Goal: Feedback & Contribution: Leave review/rating

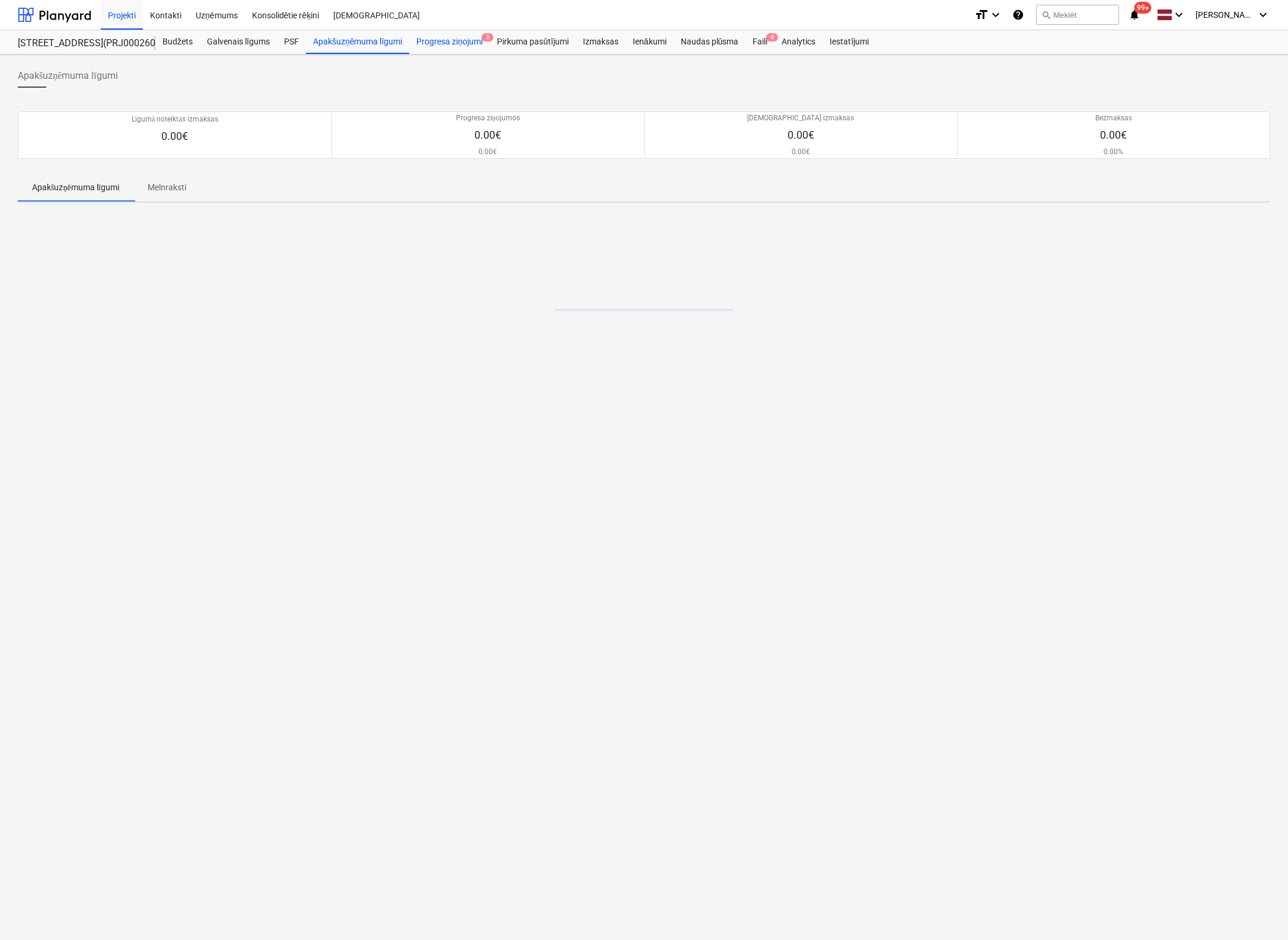
click at [453, 43] on div "Progresa ziņojumi 3" at bounding box center [449, 42] width 80 height 24
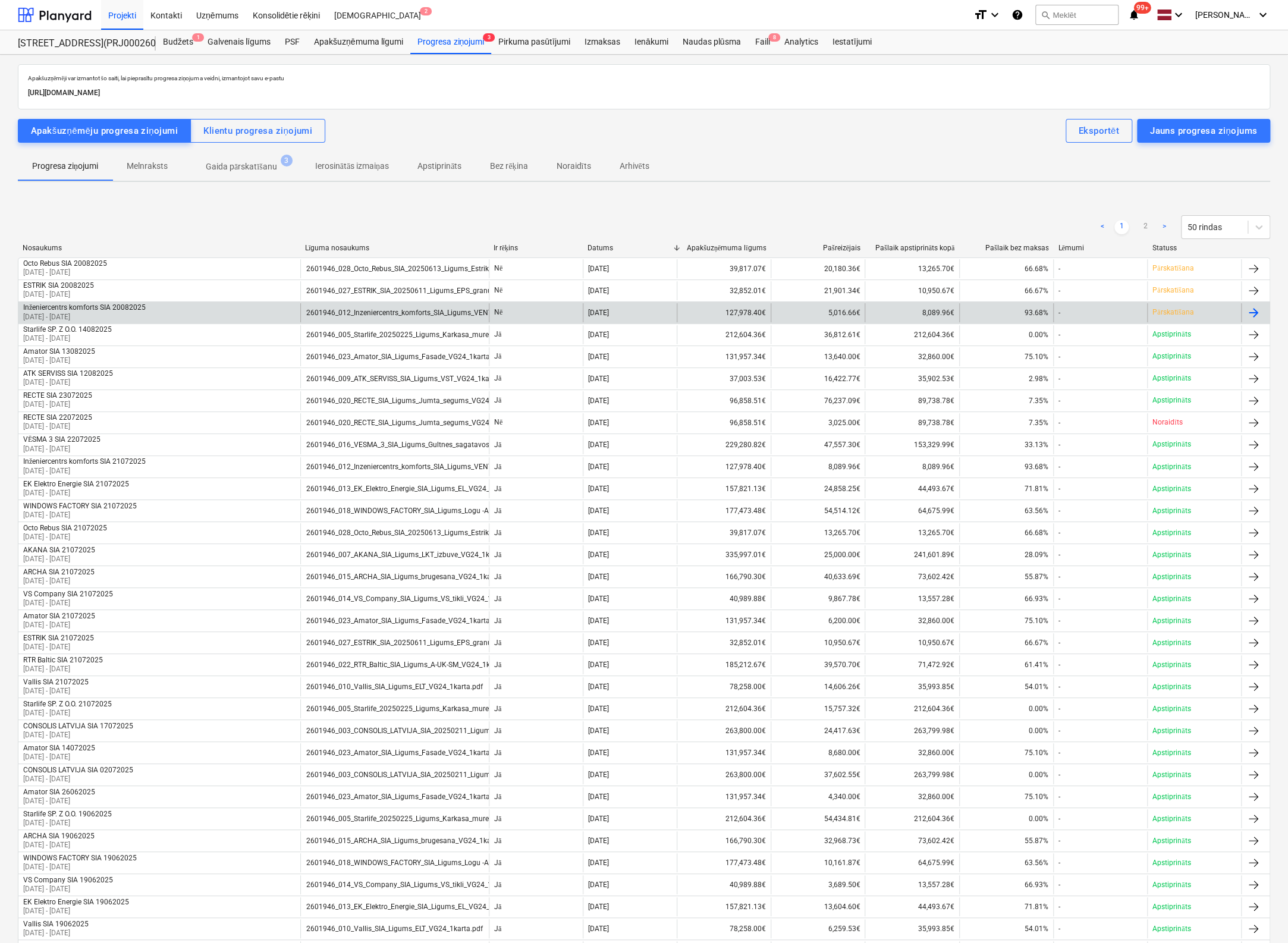
click at [69, 307] on div "Inženiercentrs komforts SIA 20082025" at bounding box center [85, 307] width 123 height 9
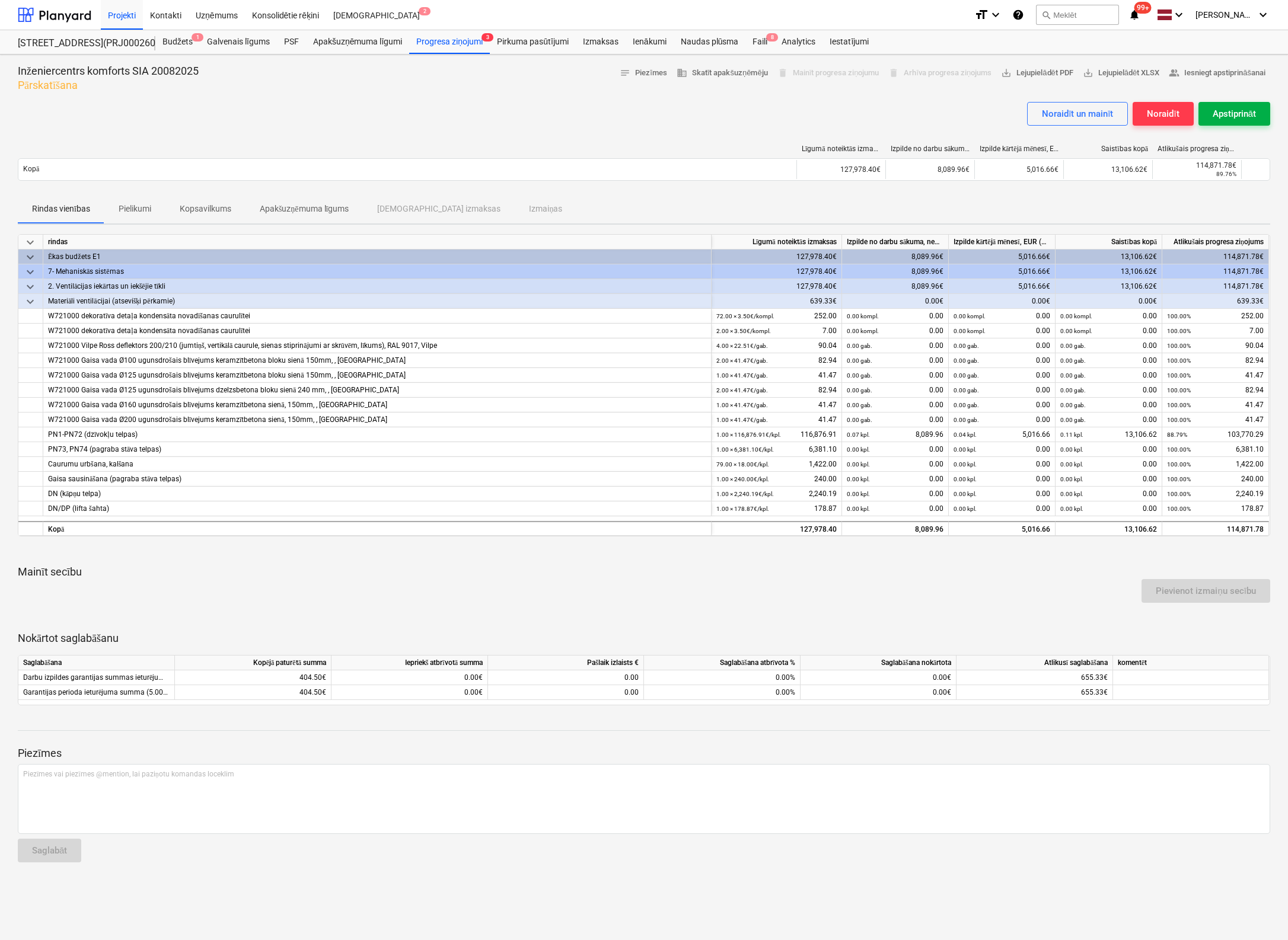
click at [1241, 107] on div "Apstiprināt" at bounding box center [1234, 114] width 43 height 16
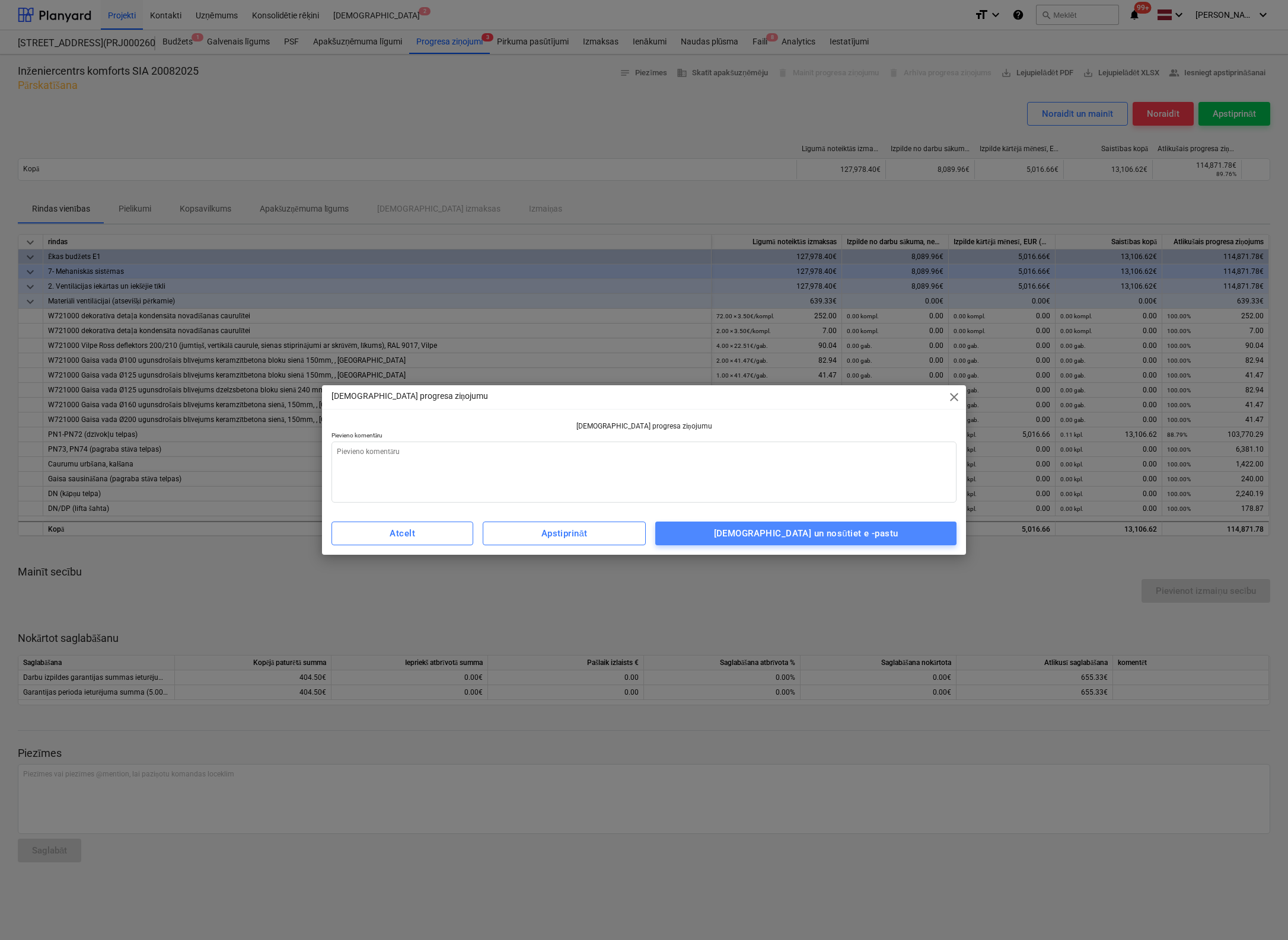
click at [855, 534] on div "[DEMOGRAPHIC_DATA] un nosūtiet e -pastu" at bounding box center [806, 534] width 184 height 16
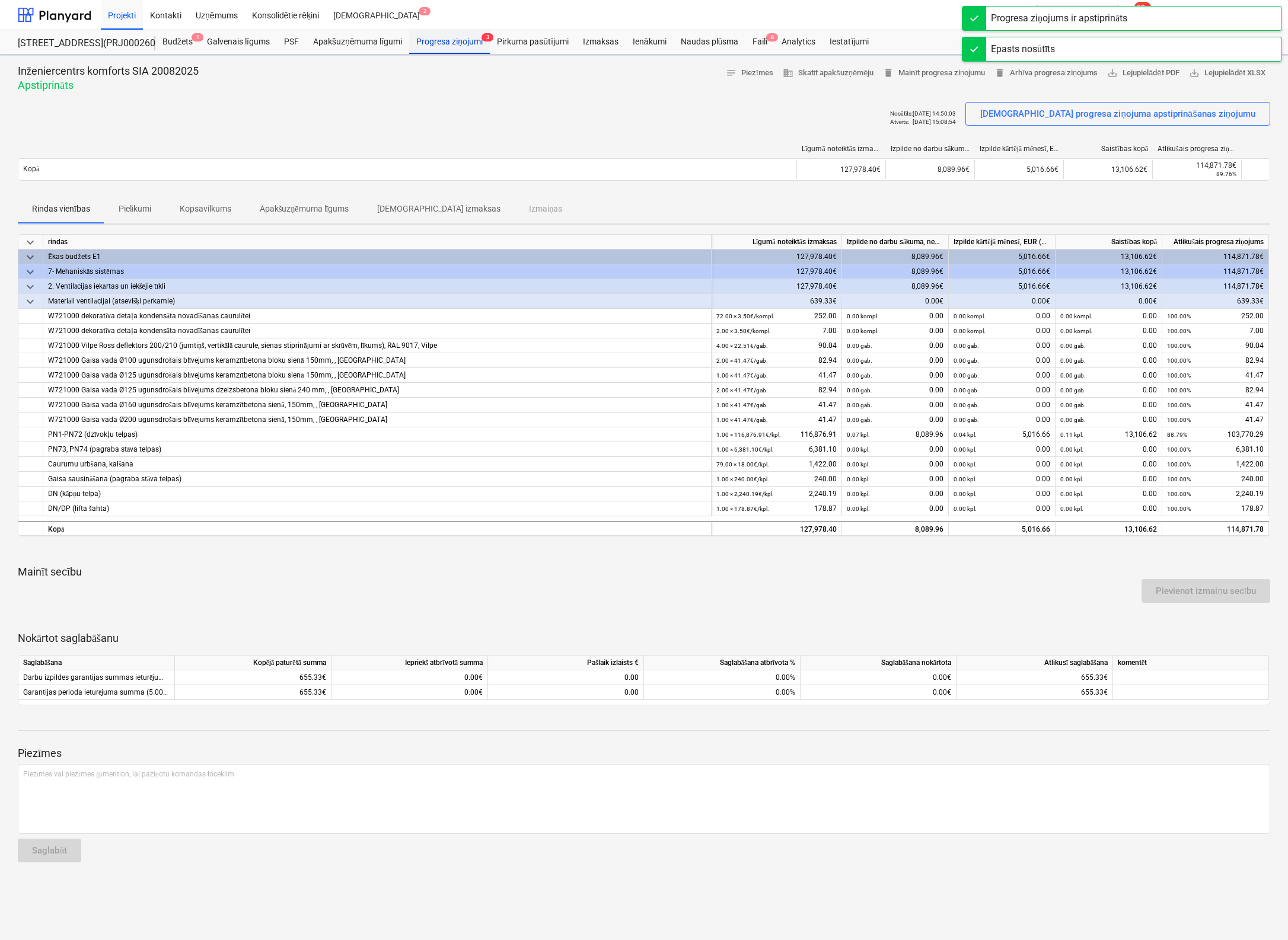
click at [436, 41] on div "Progresa ziņojumi 3" at bounding box center [449, 42] width 80 height 24
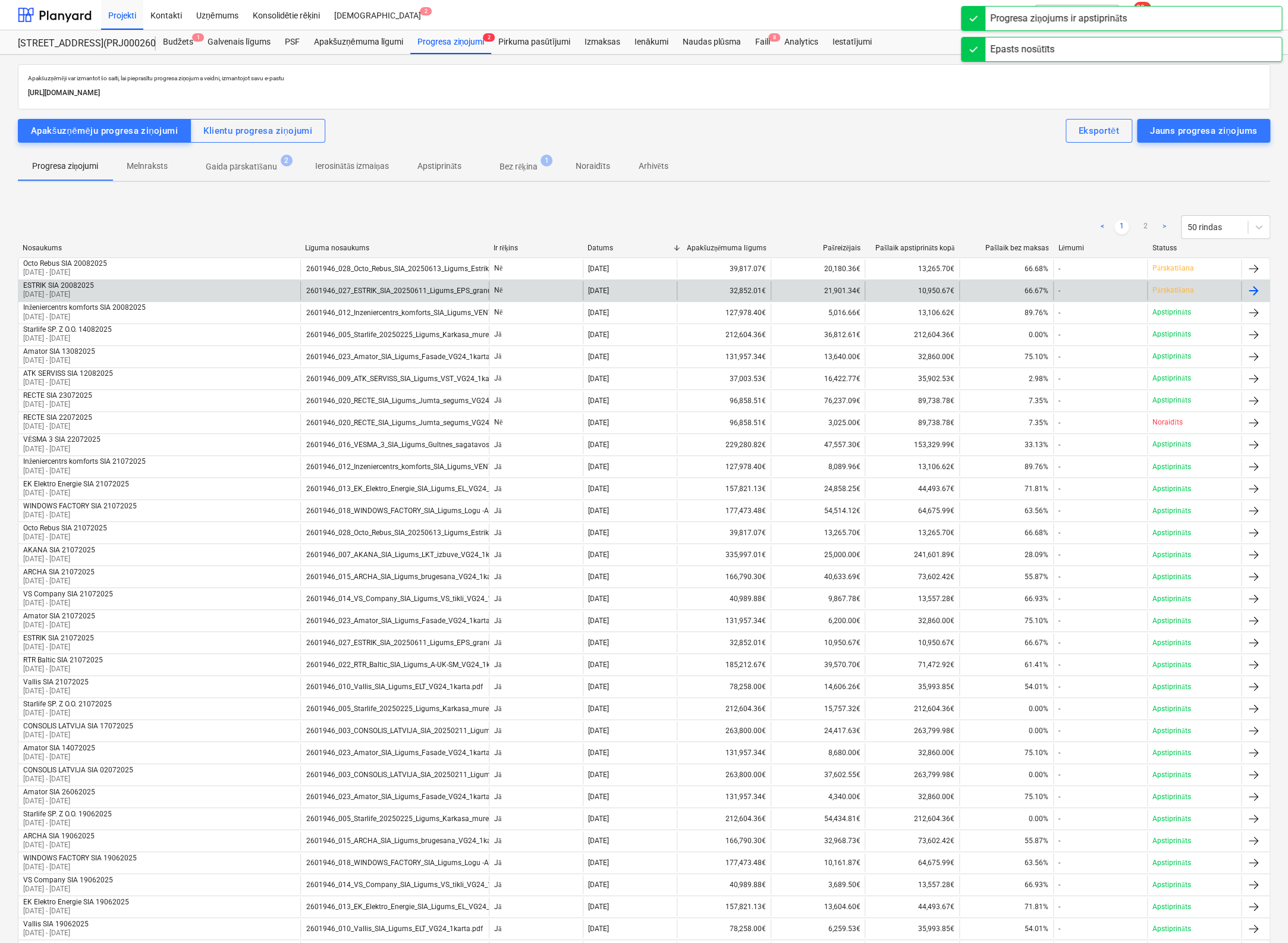
click at [73, 284] on div "ESTRIK SIA 20082025" at bounding box center [59, 285] width 71 height 8
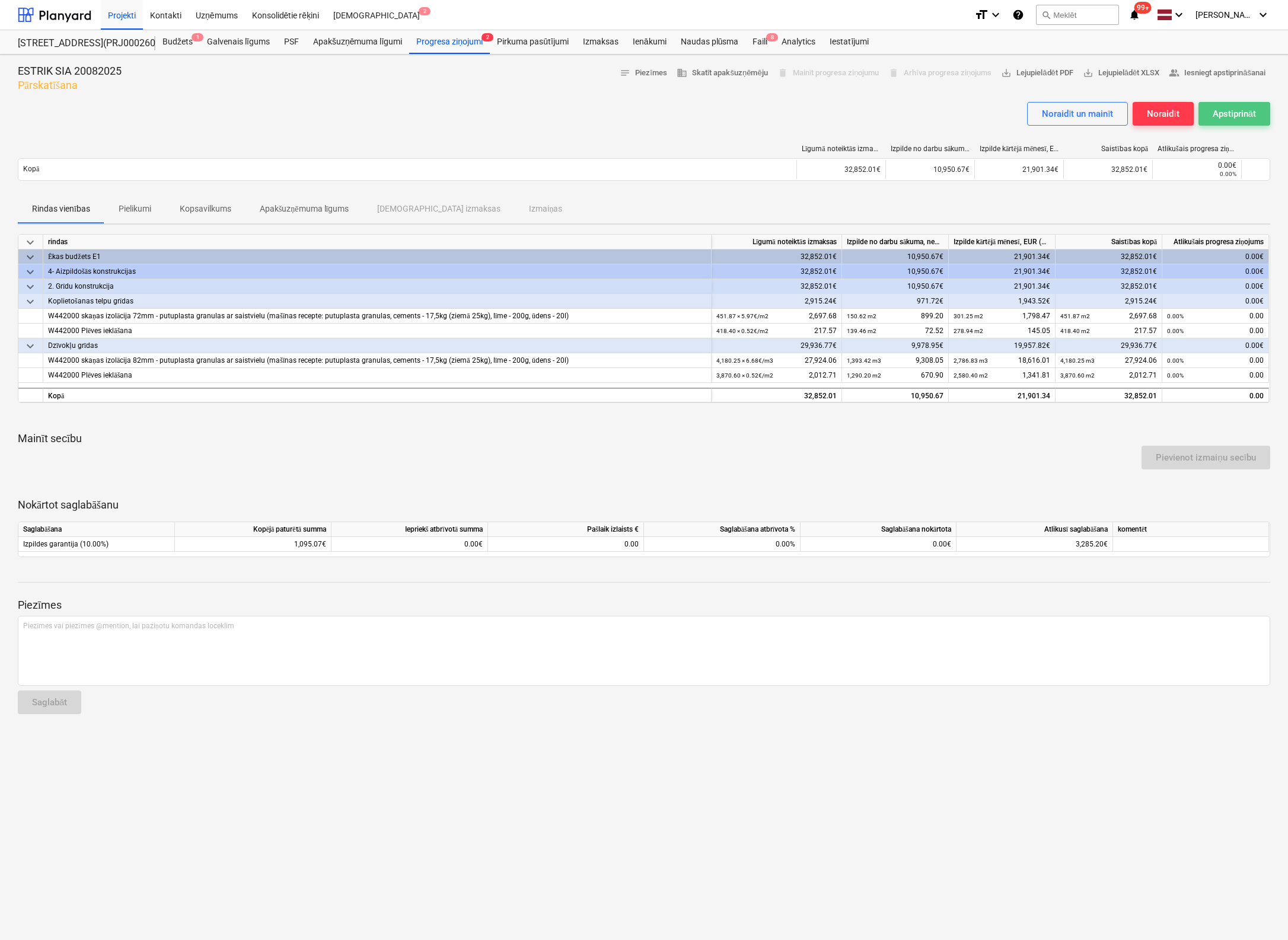
click at [1231, 113] on div "Apstiprināt" at bounding box center [1234, 114] width 43 height 16
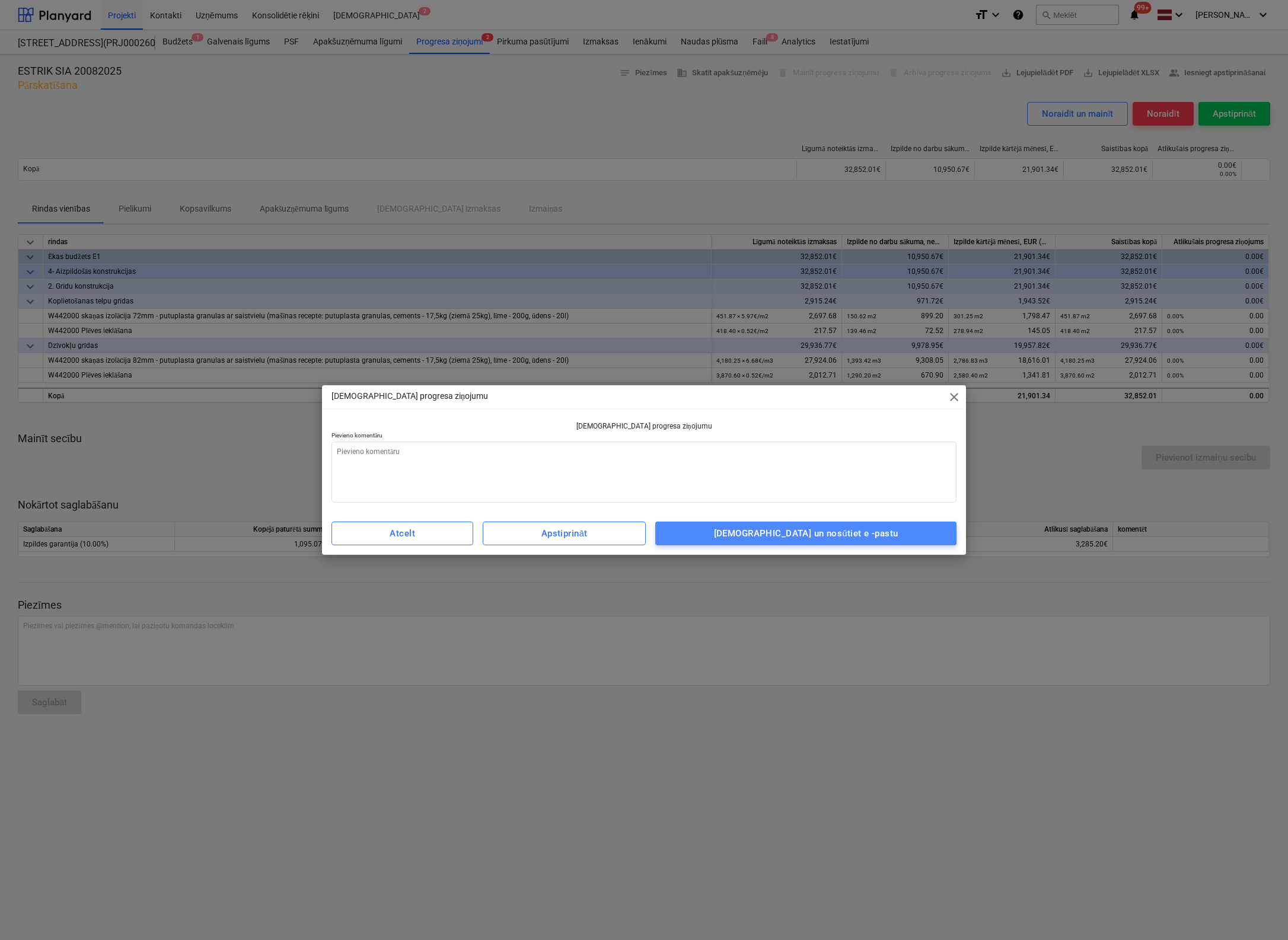
click at [865, 533] on div "[DEMOGRAPHIC_DATA] un nosūtiet e -pastu" at bounding box center [806, 534] width 184 height 16
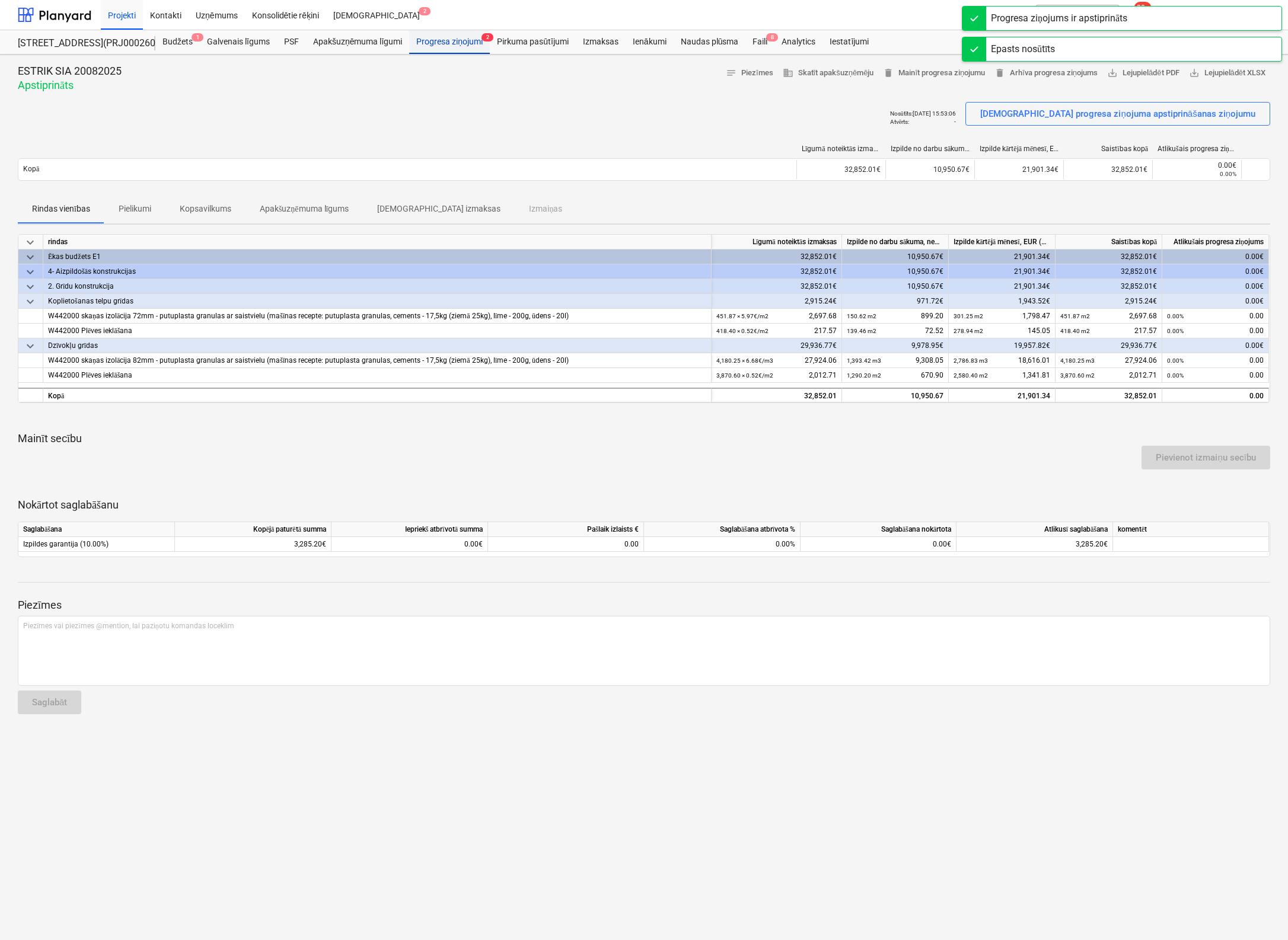
click at [427, 43] on div "Progresa ziņojumi 2" at bounding box center [449, 42] width 80 height 24
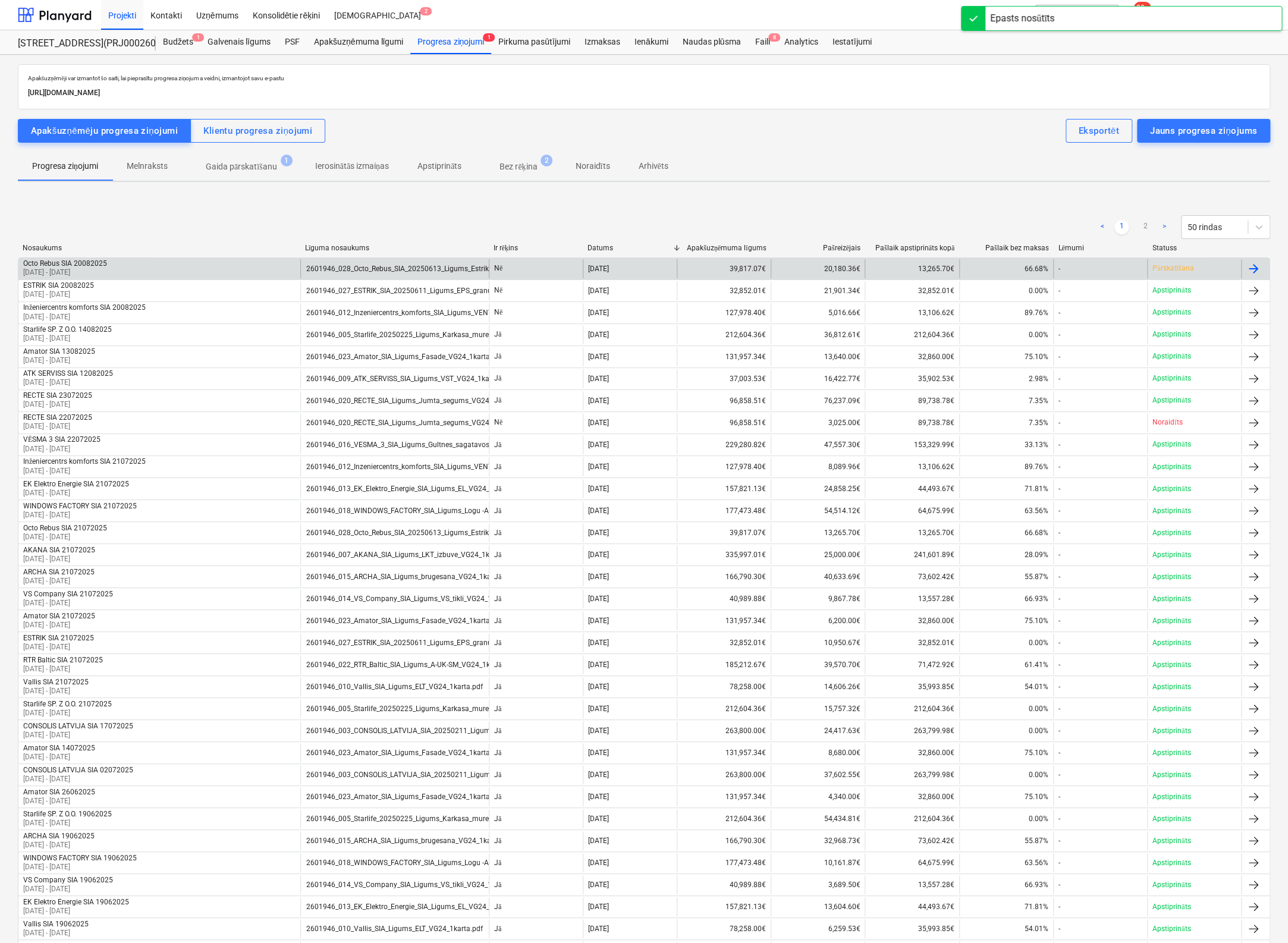
click at [1166, 264] on p "Pārskatīšana" at bounding box center [1173, 268] width 41 height 10
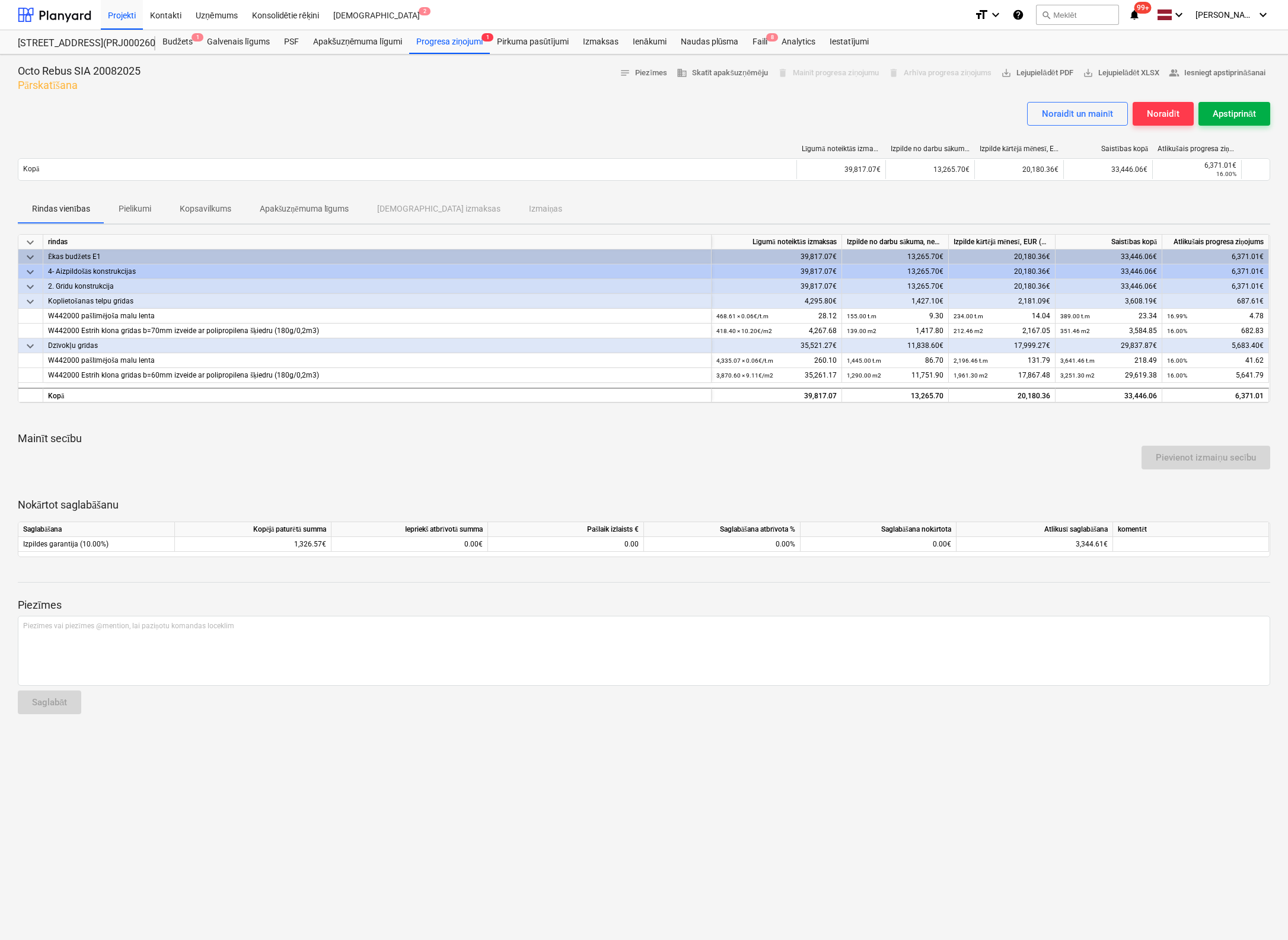
click at [1236, 115] on div "Apstiprināt" at bounding box center [1234, 114] width 43 height 16
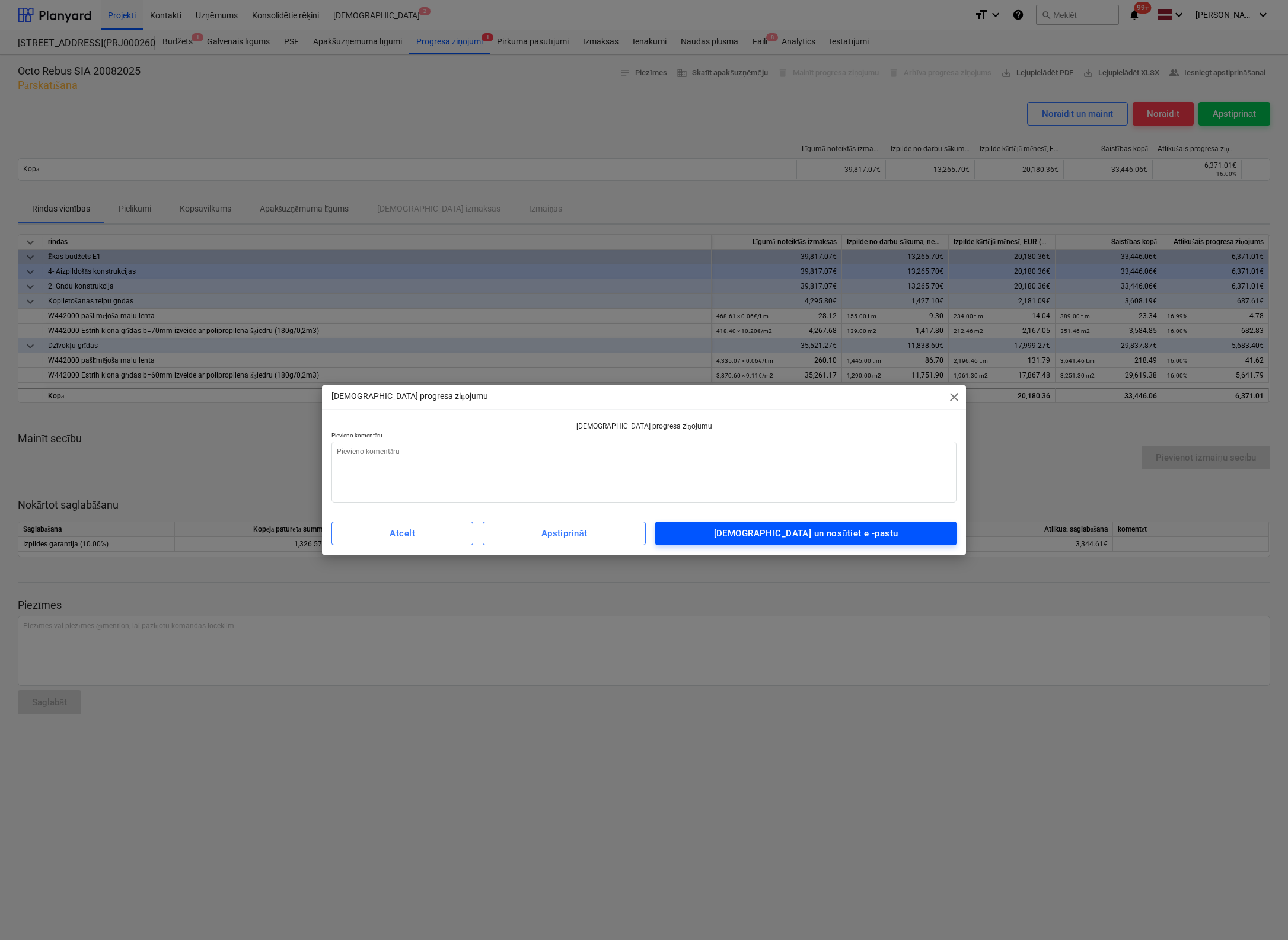
click at [777, 542] on button "[DEMOGRAPHIC_DATA] un nosūtiet e -pastu" at bounding box center [805, 533] width 301 height 24
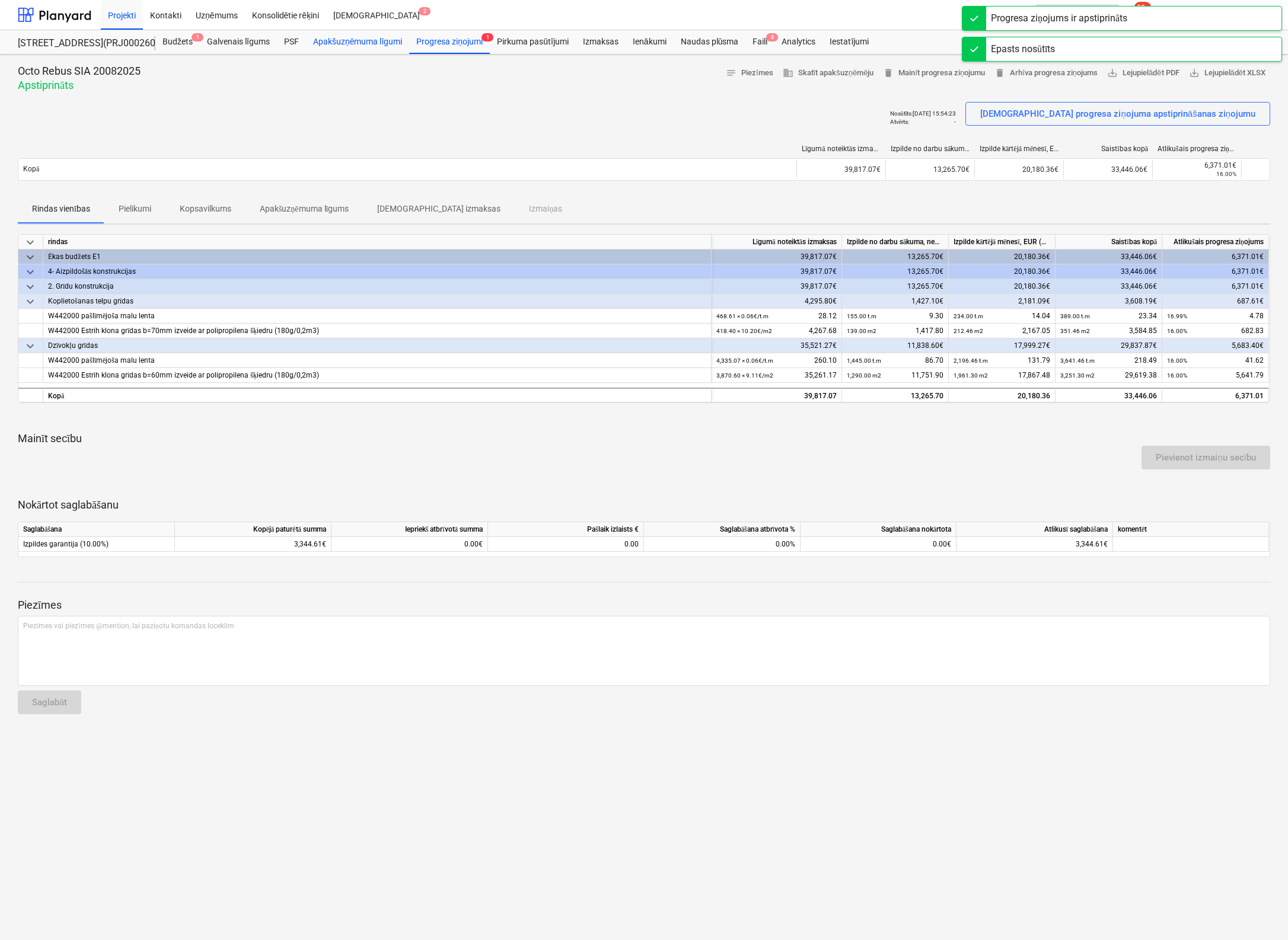
click at [348, 37] on div "Apakšuzņēmuma līgumi" at bounding box center [357, 42] width 103 height 24
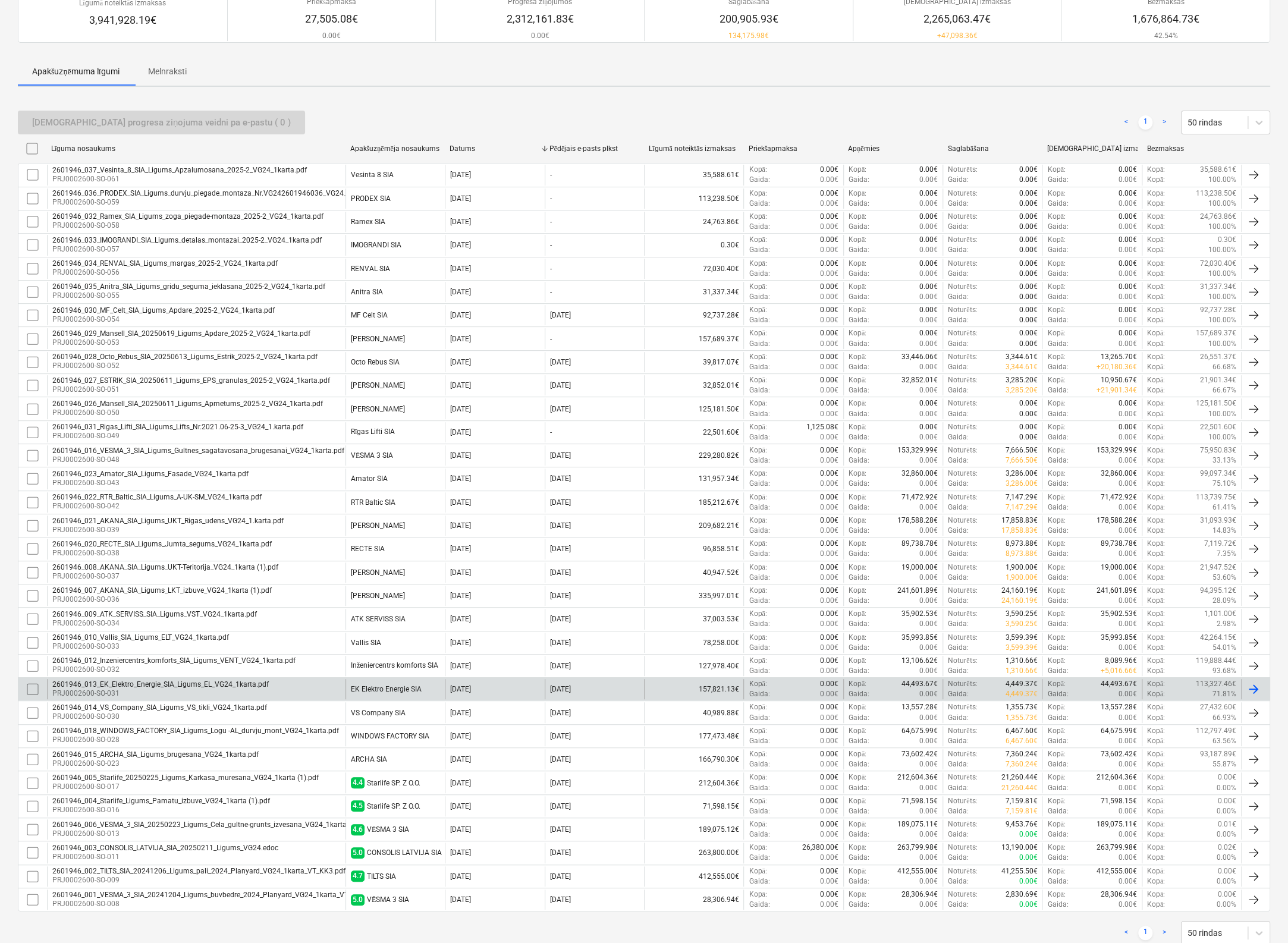
scroll to position [119, 0]
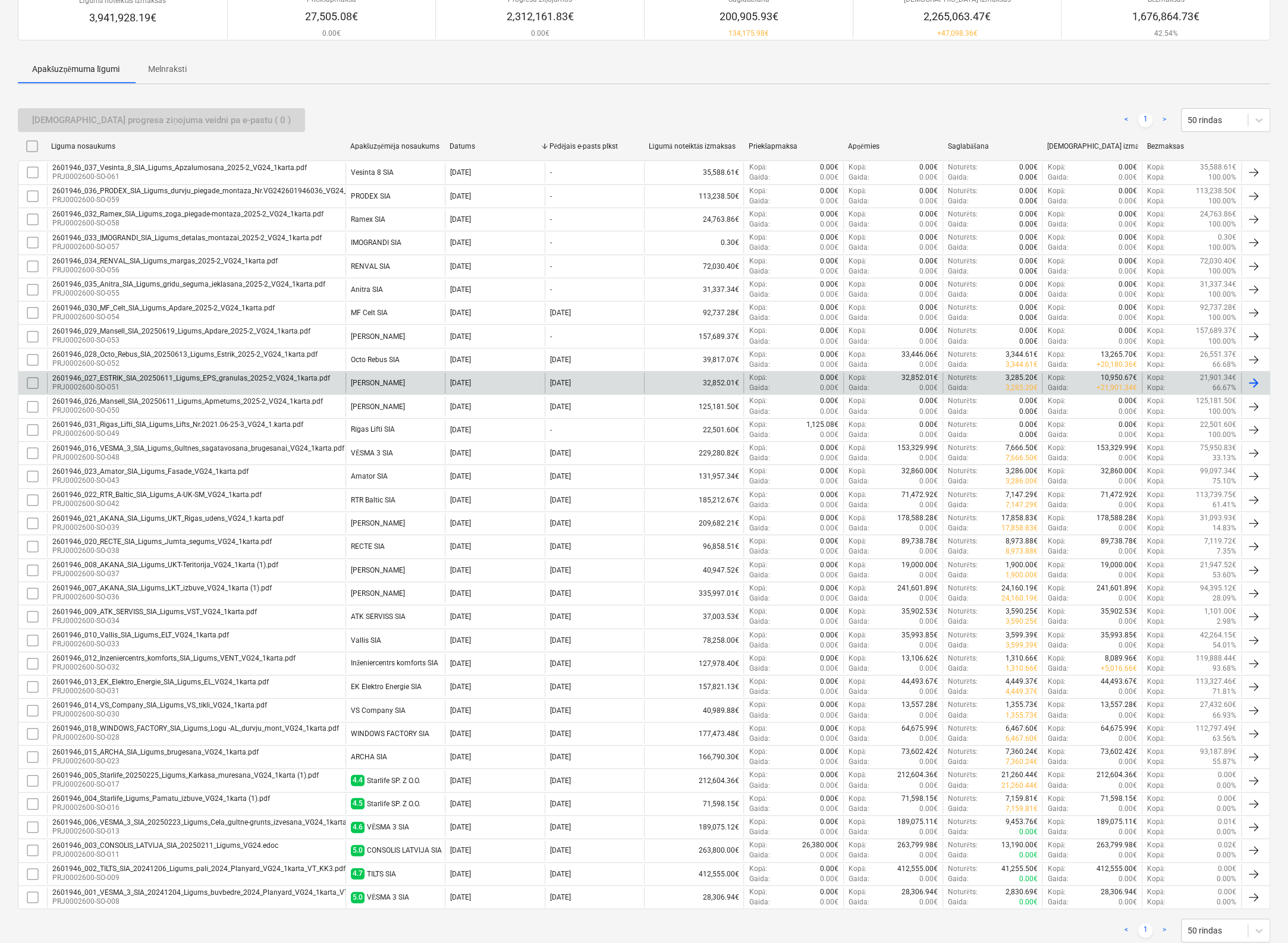
click at [131, 371] on div "2601946_027_ESTRIK_SIA_20250611_Ligums_EPS_granulas_2025-2_VG24_1karta.pdf PRJ0…" at bounding box center [644, 383] width 1253 height 24
click at [122, 374] on div "2601946_027_ESTRIK_SIA_20250611_Ligums_EPS_granulas_2025-2_VG24_1karta.pdf" at bounding box center [191, 378] width 277 height 8
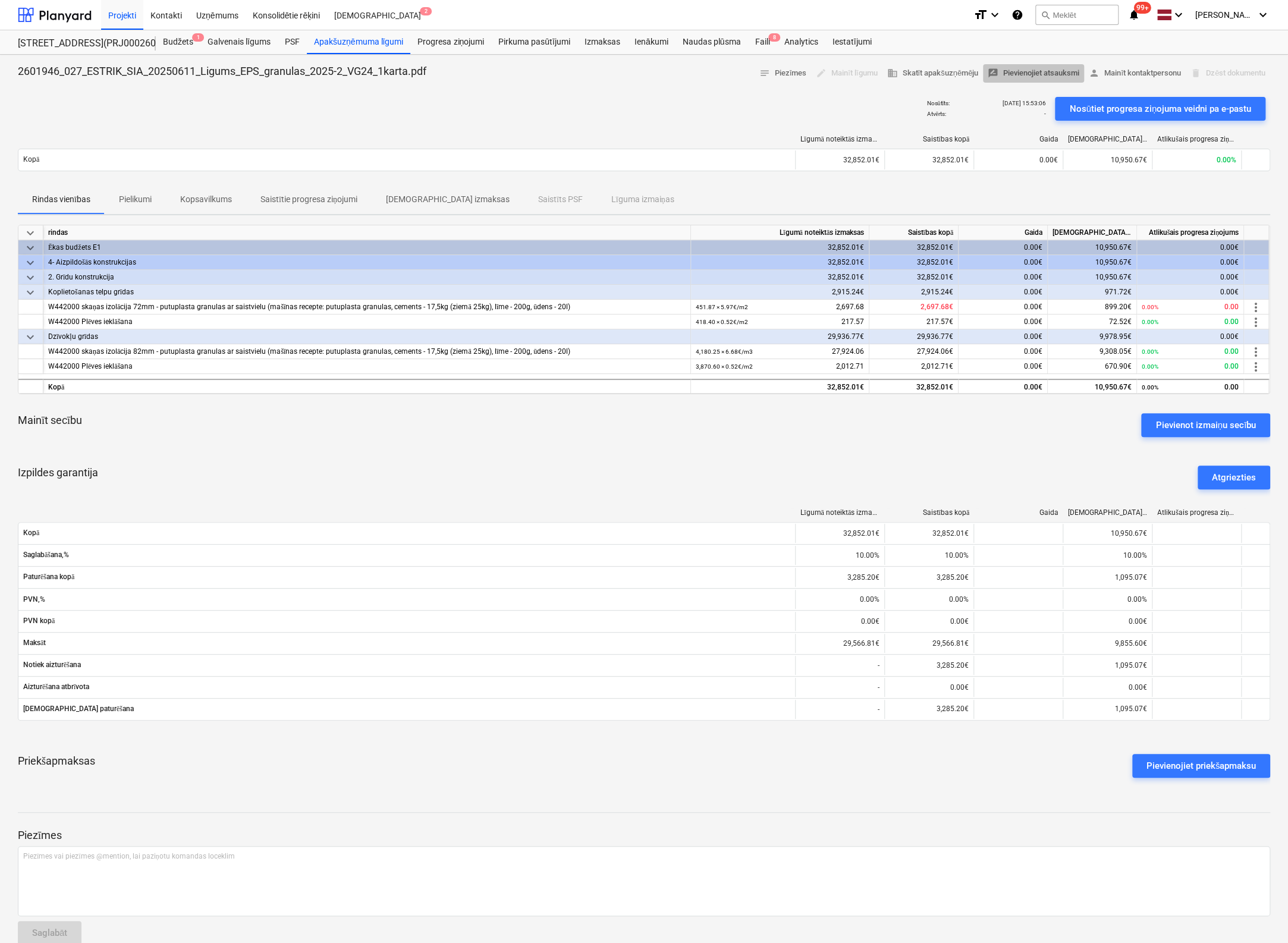
click at [1013, 72] on span "rate_review Pievienojiet atsauksmi" at bounding box center [1033, 74] width 91 height 14
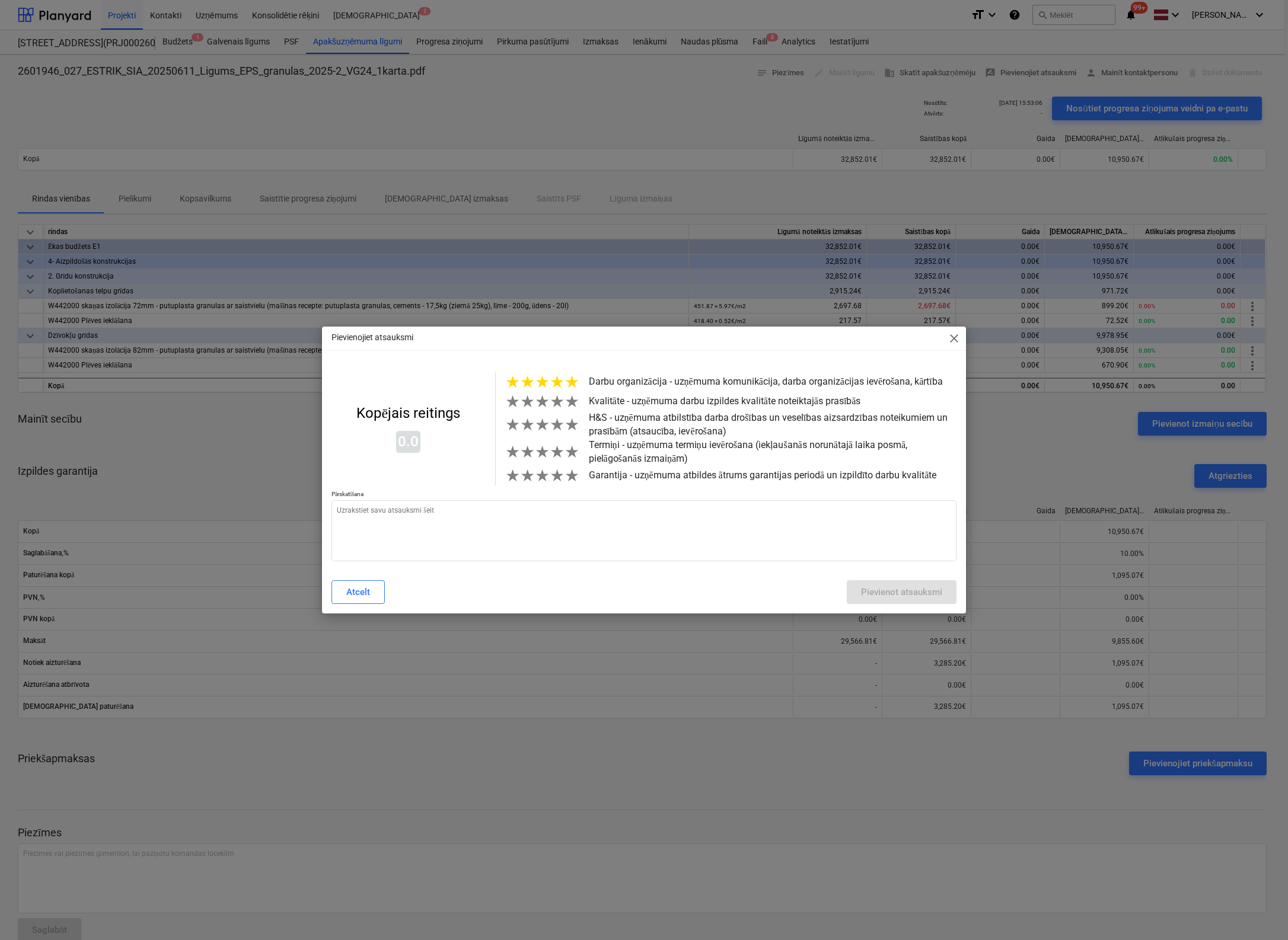
click at [570, 380] on span "★" at bounding box center [571, 382] width 15 height 20
click at [570, 403] on span "★" at bounding box center [571, 402] width 15 height 20
click at [568, 430] on span "★" at bounding box center [571, 424] width 15 height 20
click at [570, 457] on span "★" at bounding box center [571, 452] width 15 height 20
click at [508, 529] on textarea at bounding box center [644, 531] width 625 height 61
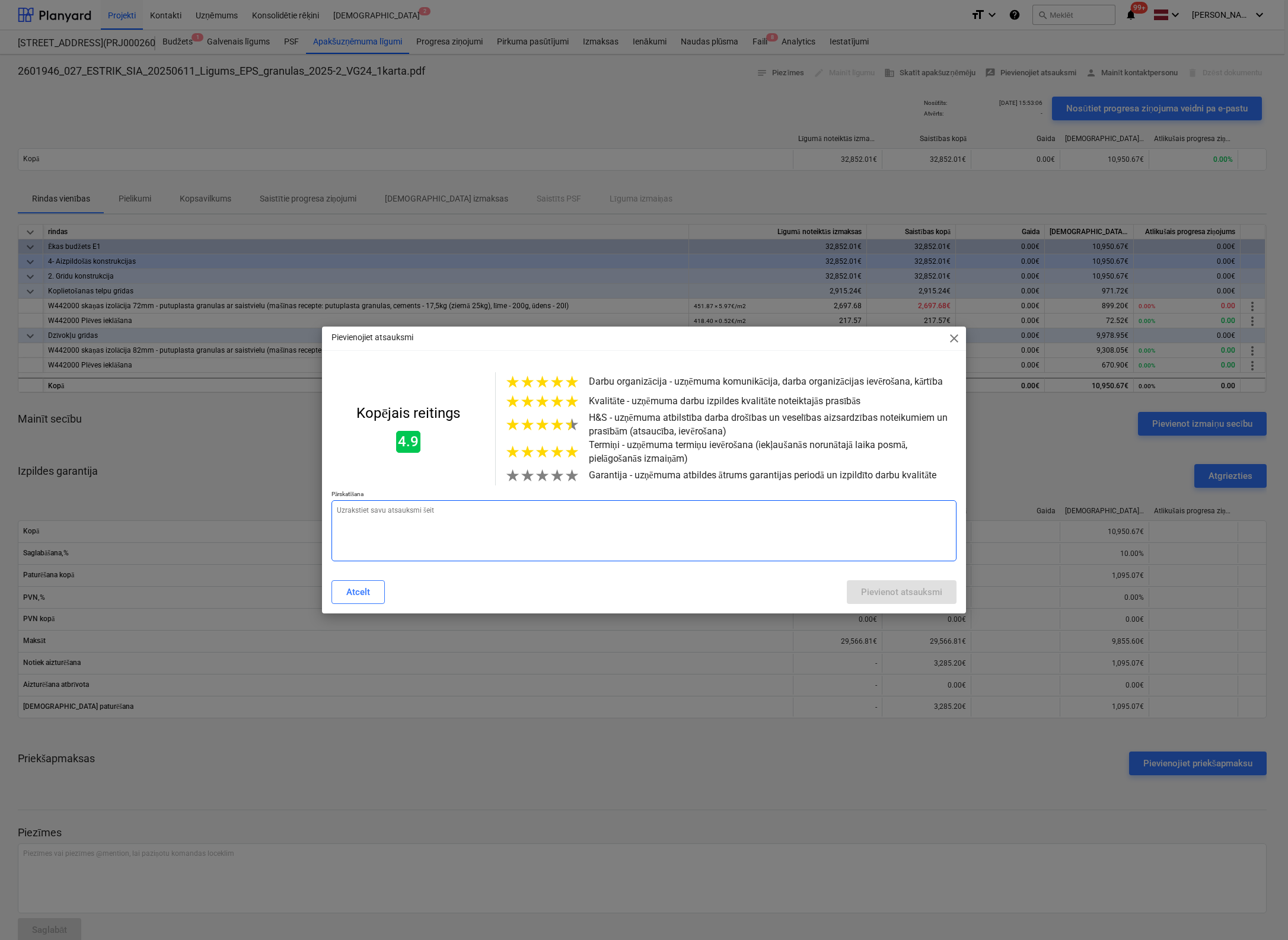
type textarea "x"
type textarea "L"
type textarea "x"
type textarea "La"
type textarea "x"
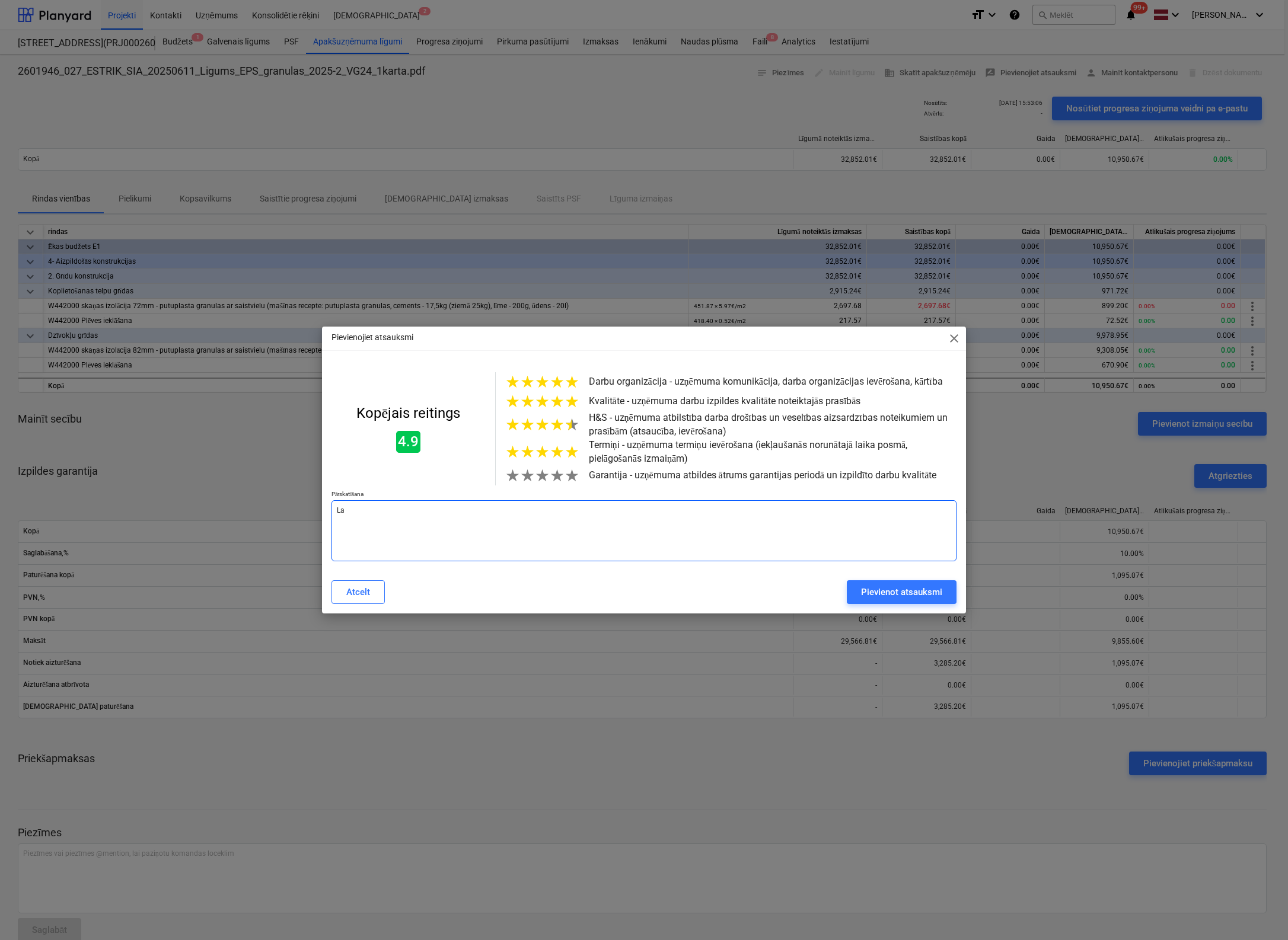
type textarea "Lab"
type textarea "x"
type textarea "Laba"
type textarea "x"
type textarea "Laba"
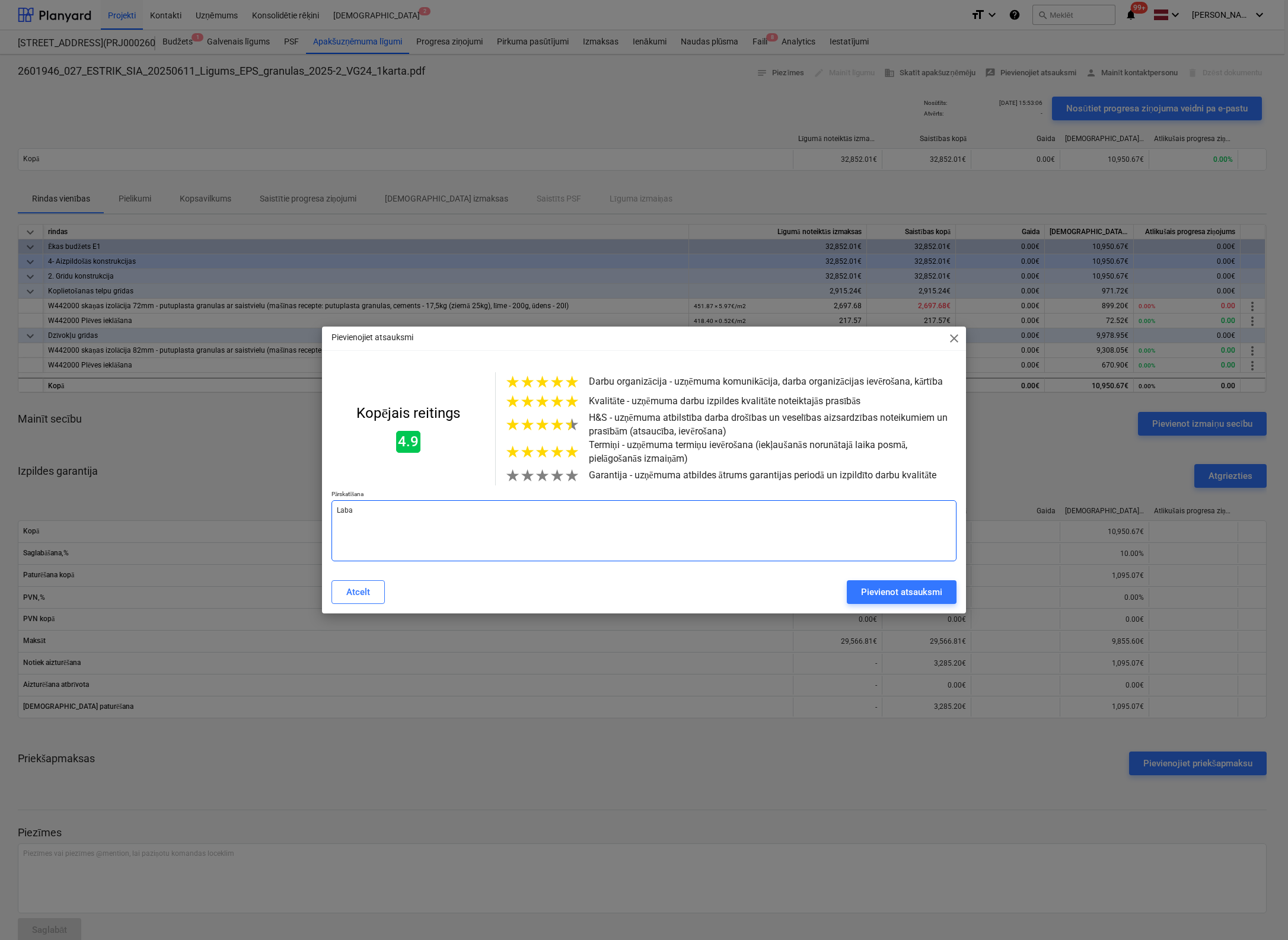
type textarea "x"
type textarea "Laba d"
type textarea "x"
type textarea "Laba da"
type textarea "x"
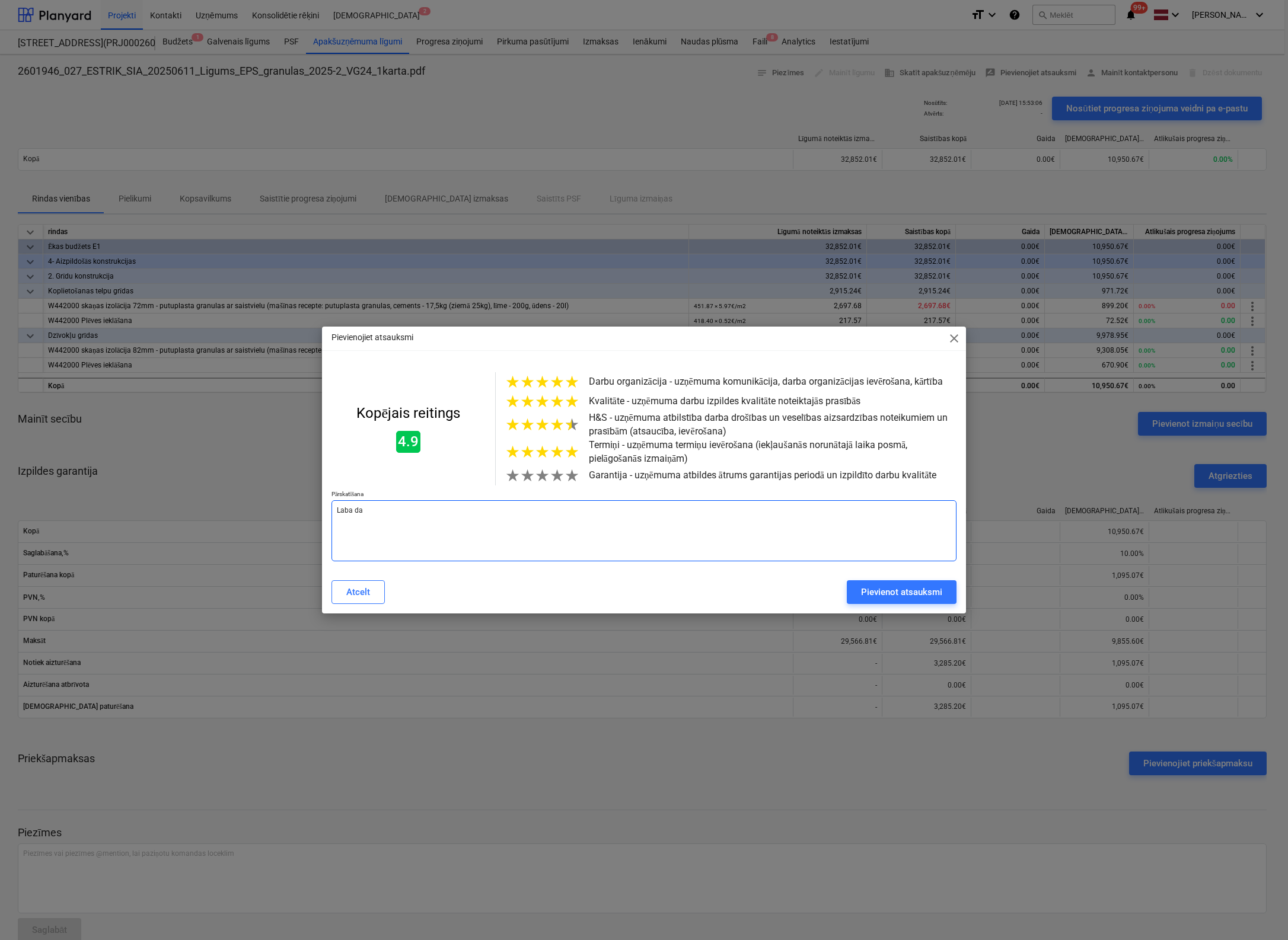
type textarea "Laba dar"
type textarea "x"
type textarea "Laba darb"
type textarea "x"
type textarea "Laba darbu"
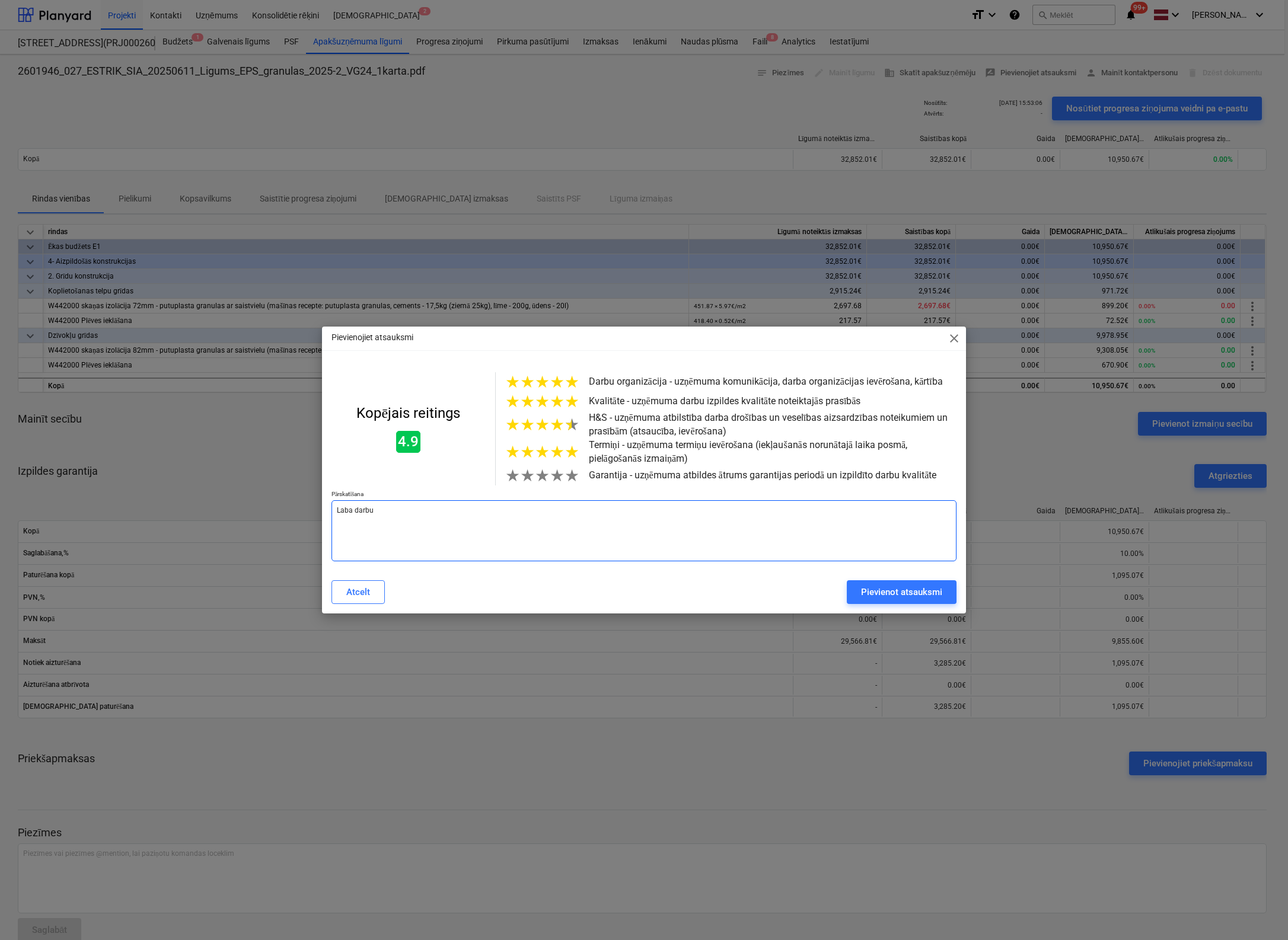
type textarea "x"
type textarea "Laba darbu"
type textarea "x"
type textarea "Laba darbu k"
type textarea "x"
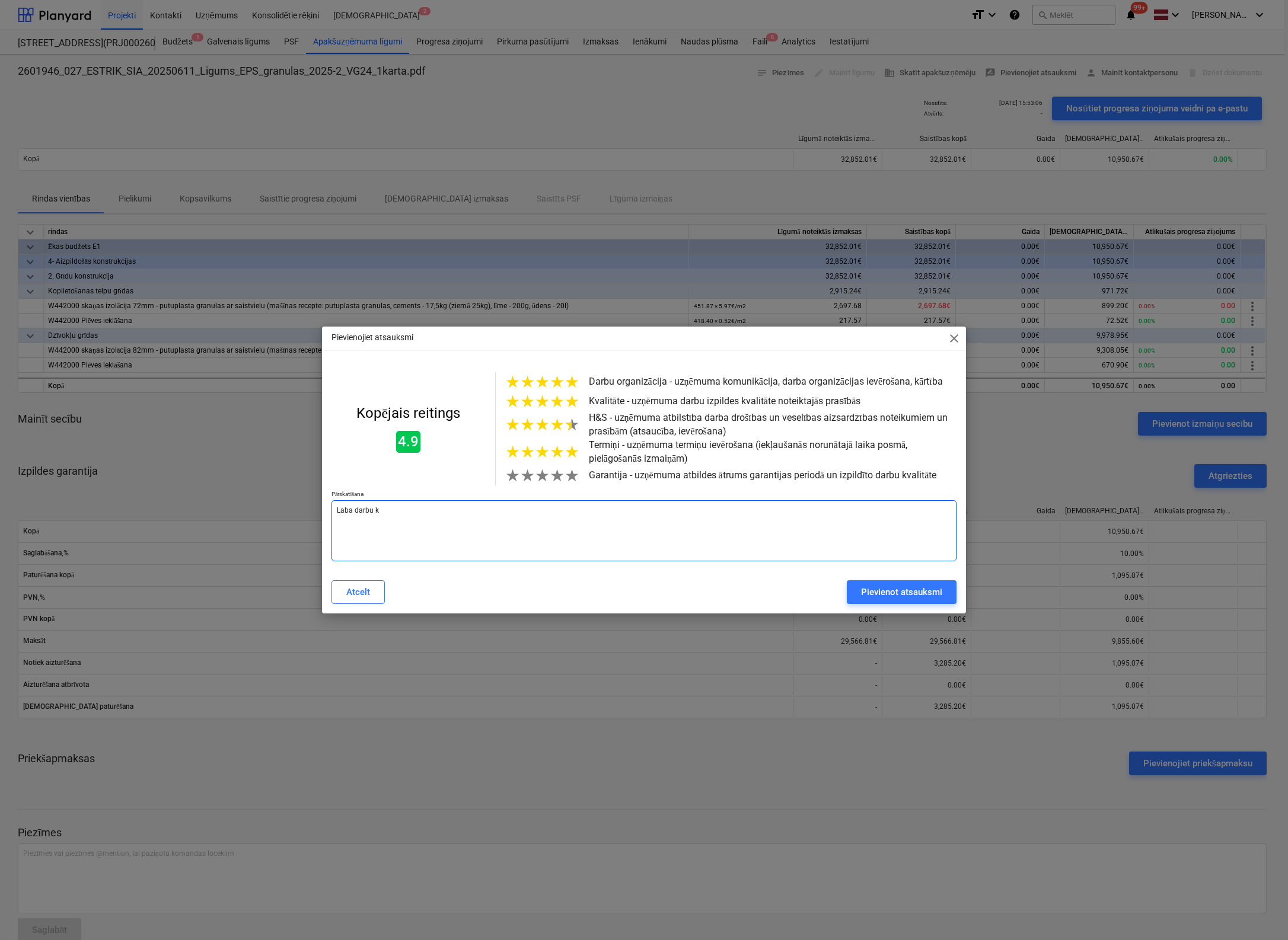
type textarea "Laba darbu kv"
type textarea "x"
type textarea "Laba darbu kva"
type textarea "x"
type textarea "Laba darbu kval"
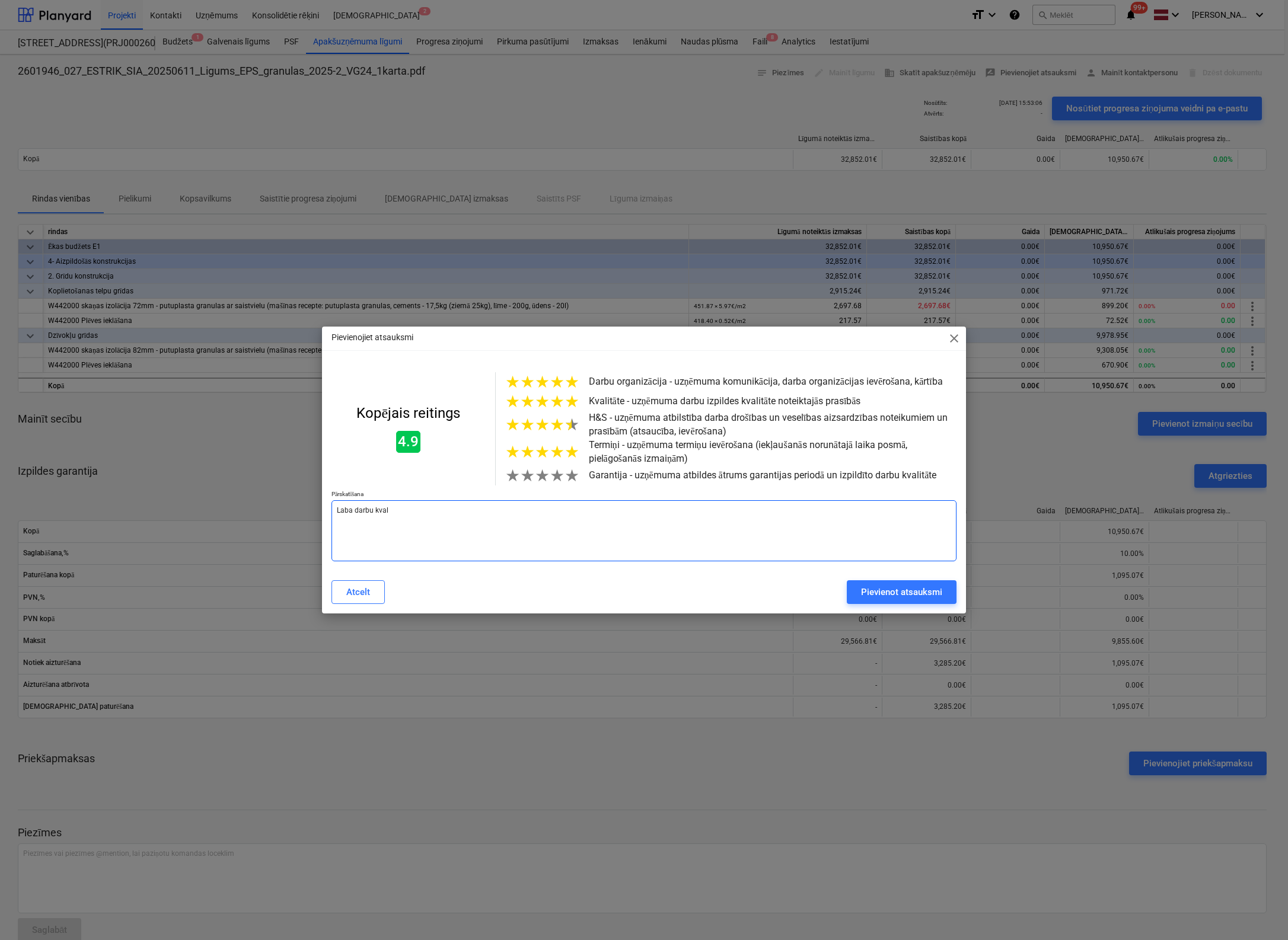
type textarea "x"
type textarea "Laba darbu kvali"
type textarea "x"
type textarea "Laba darbu kvalit"
type textarea "x"
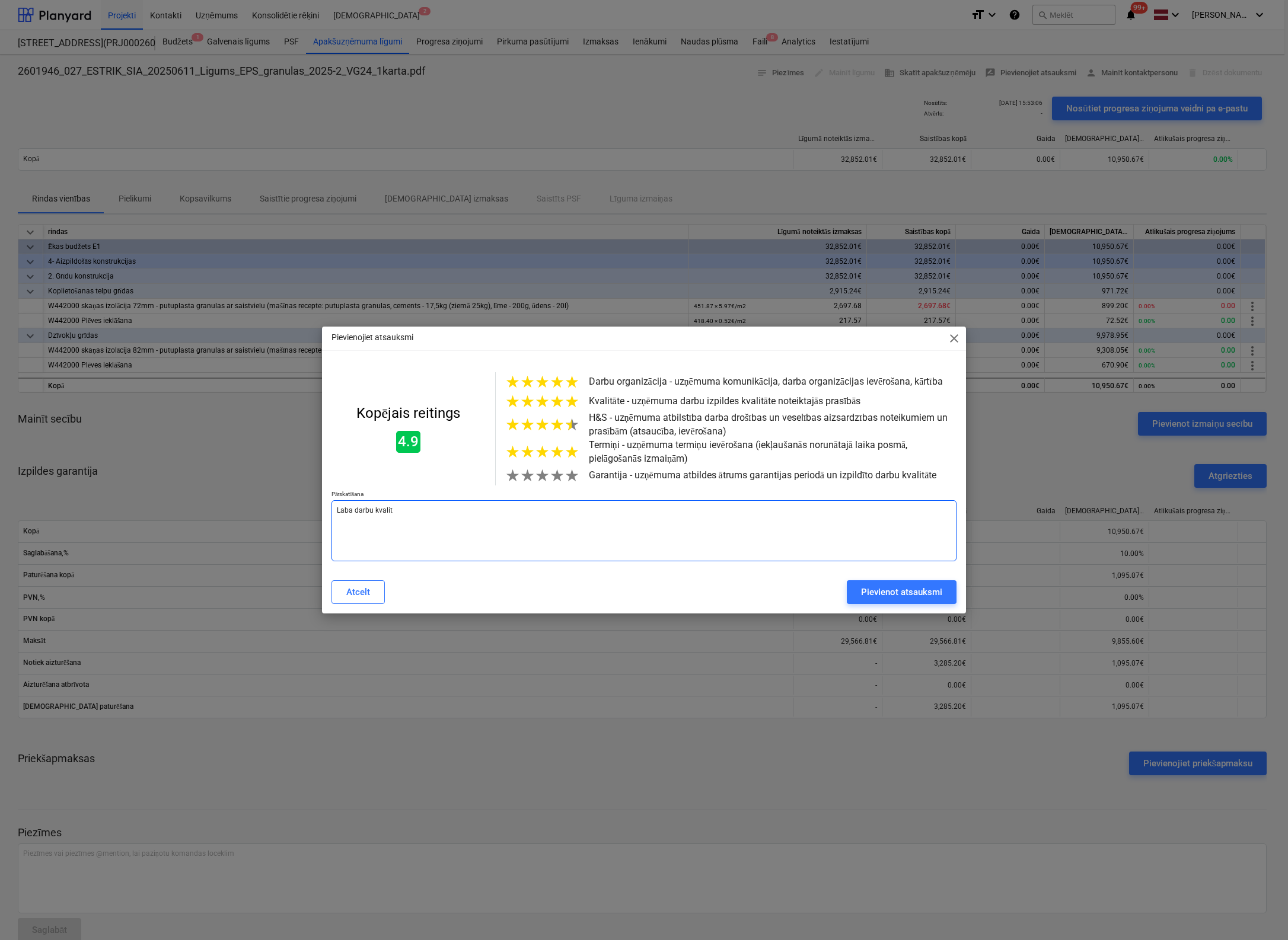
type textarea "Laba darbu kvalitā"
type textarea "x"
type textarea "Laba darbu kvalitāt"
type textarea "x"
type textarea "Laba darbu kvalitāte"
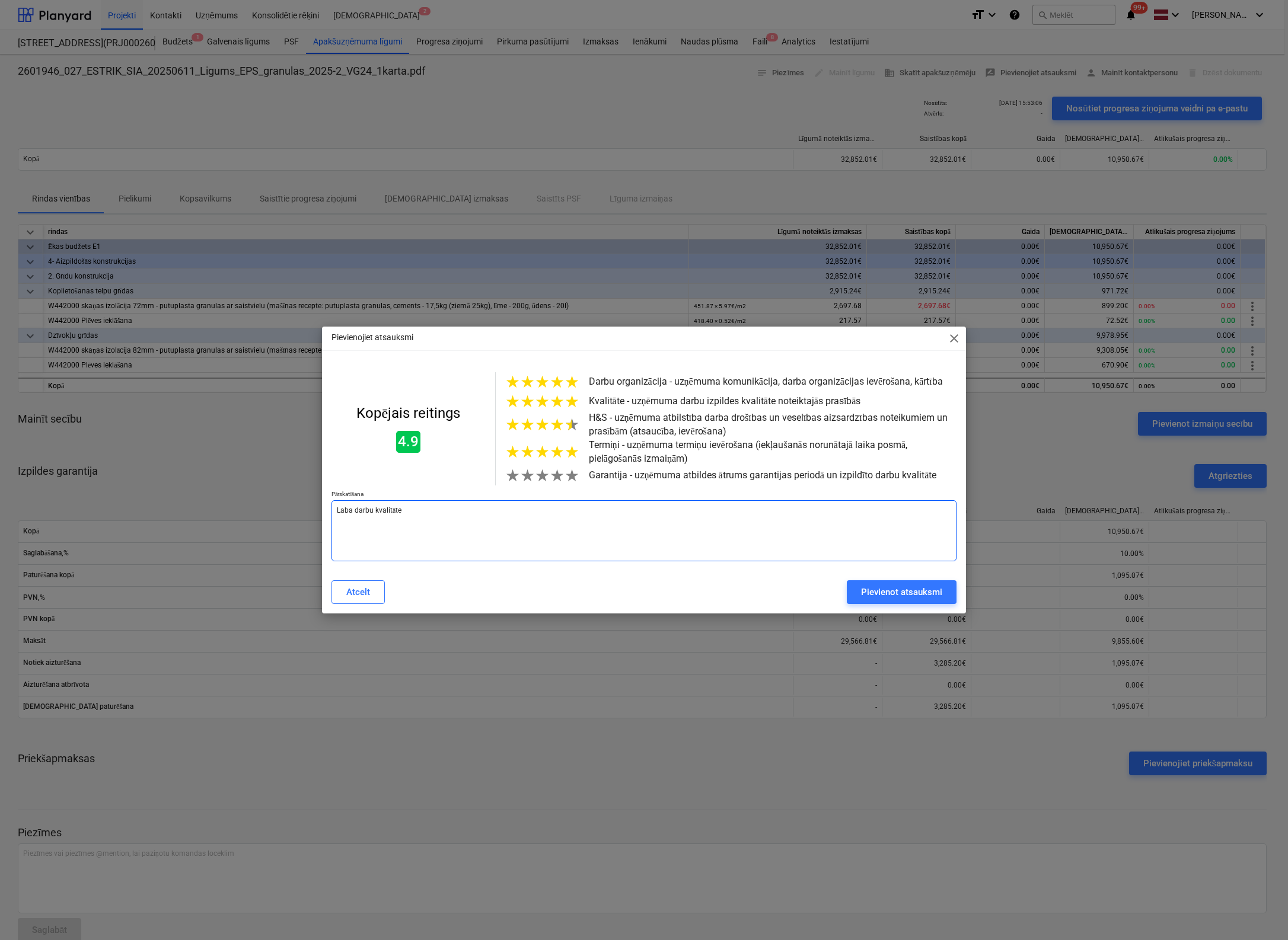
type textarea "x"
type textarea "Laba darbu kvalitāte"
type textarea "x"
type textarea "Laba darbu kvalitāte u"
type textarea "x"
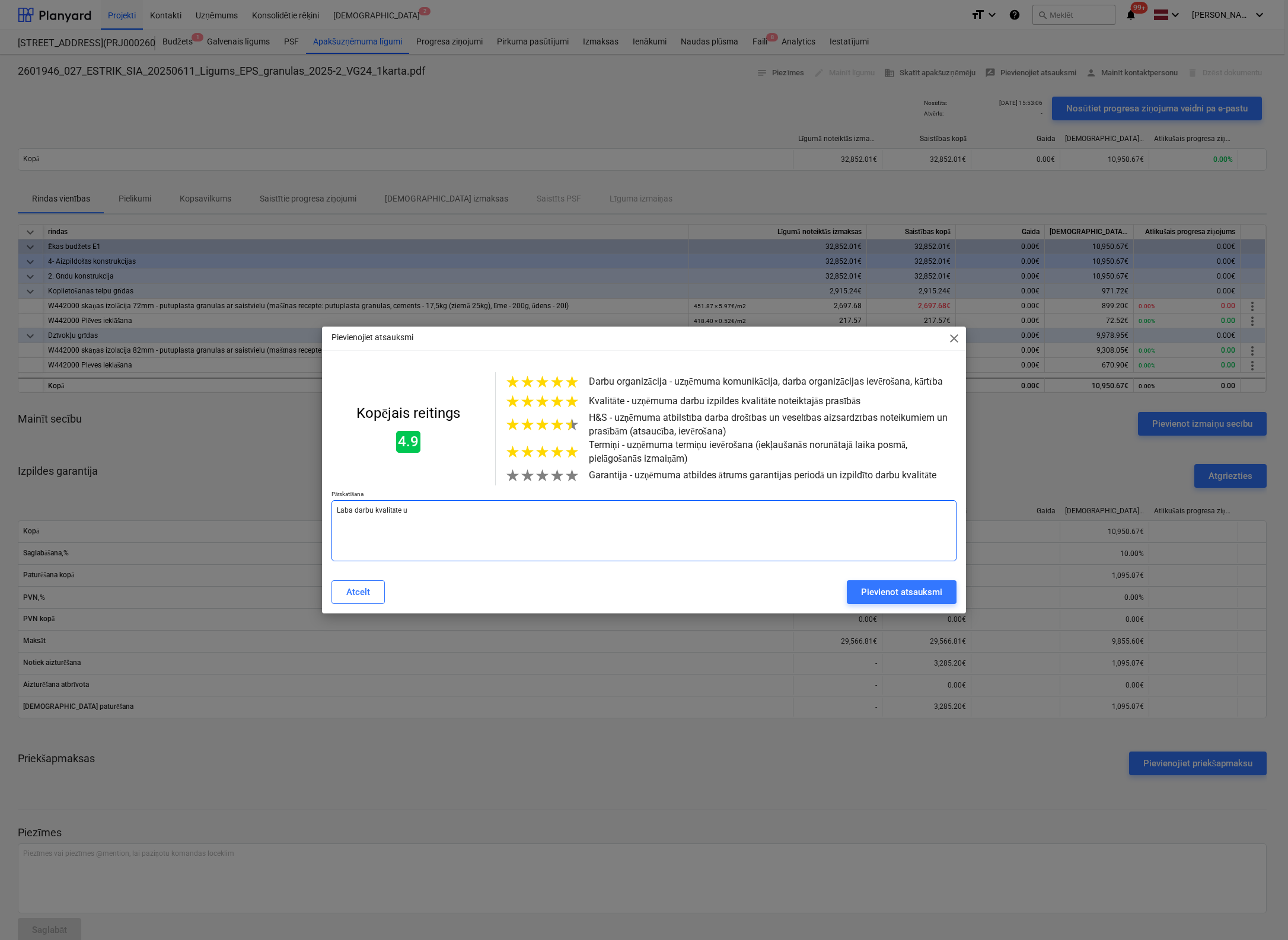
type textarea "[PERSON_NAME] darbu kvalitāte un"
type textarea "x"
type textarea "[PERSON_NAME] darbu kvalitāte un"
type textarea "x"
type textarea "[PERSON_NAME] darbu kvalitāte un a"
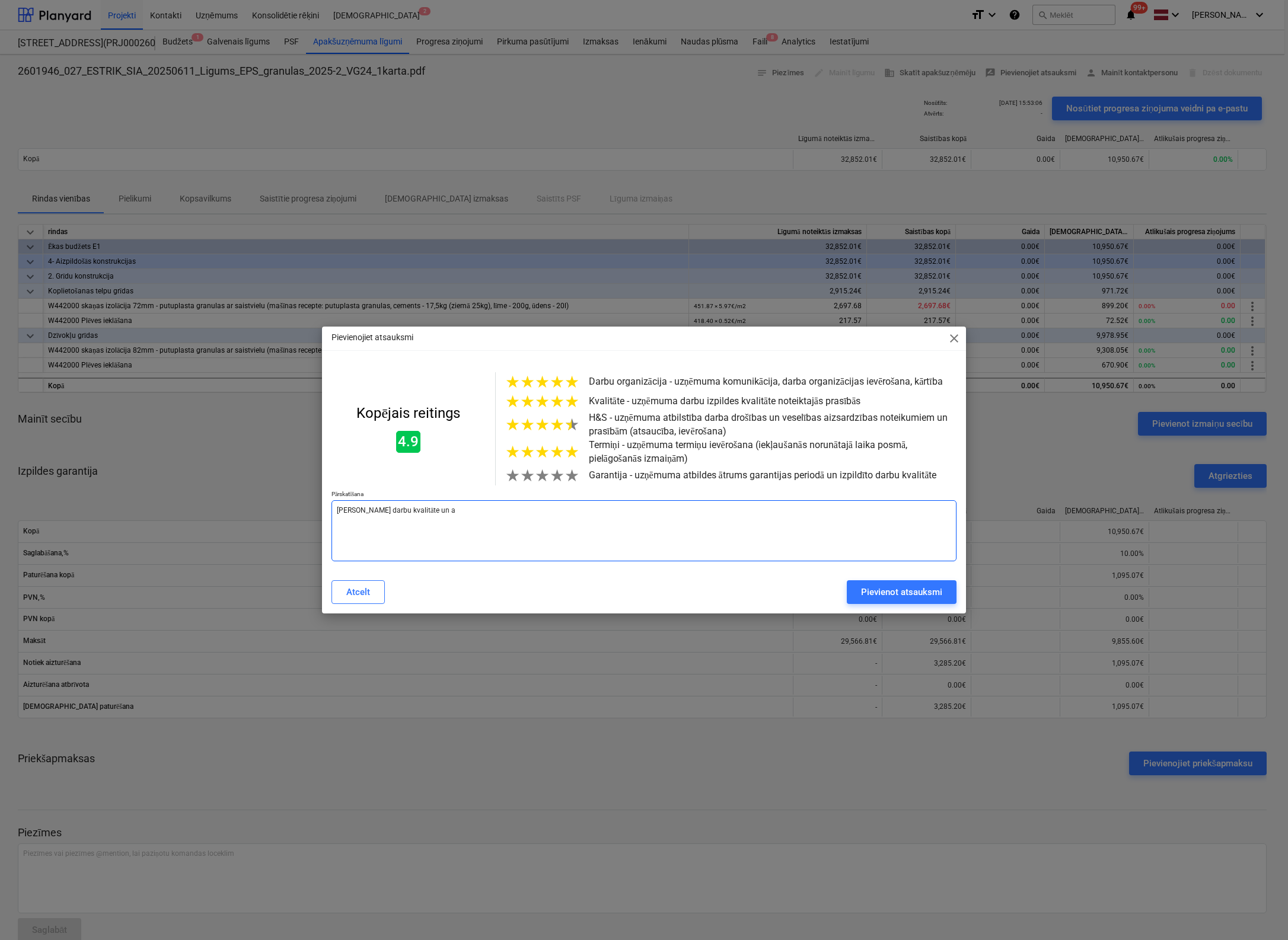
type textarea "x"
type textarea "[PERSON_NAME] darbu kvalitāte un at"
type textarea "x"
type textarea "[PERSON_NAME] darbu kvalitāte un ats"
type textarea "x"
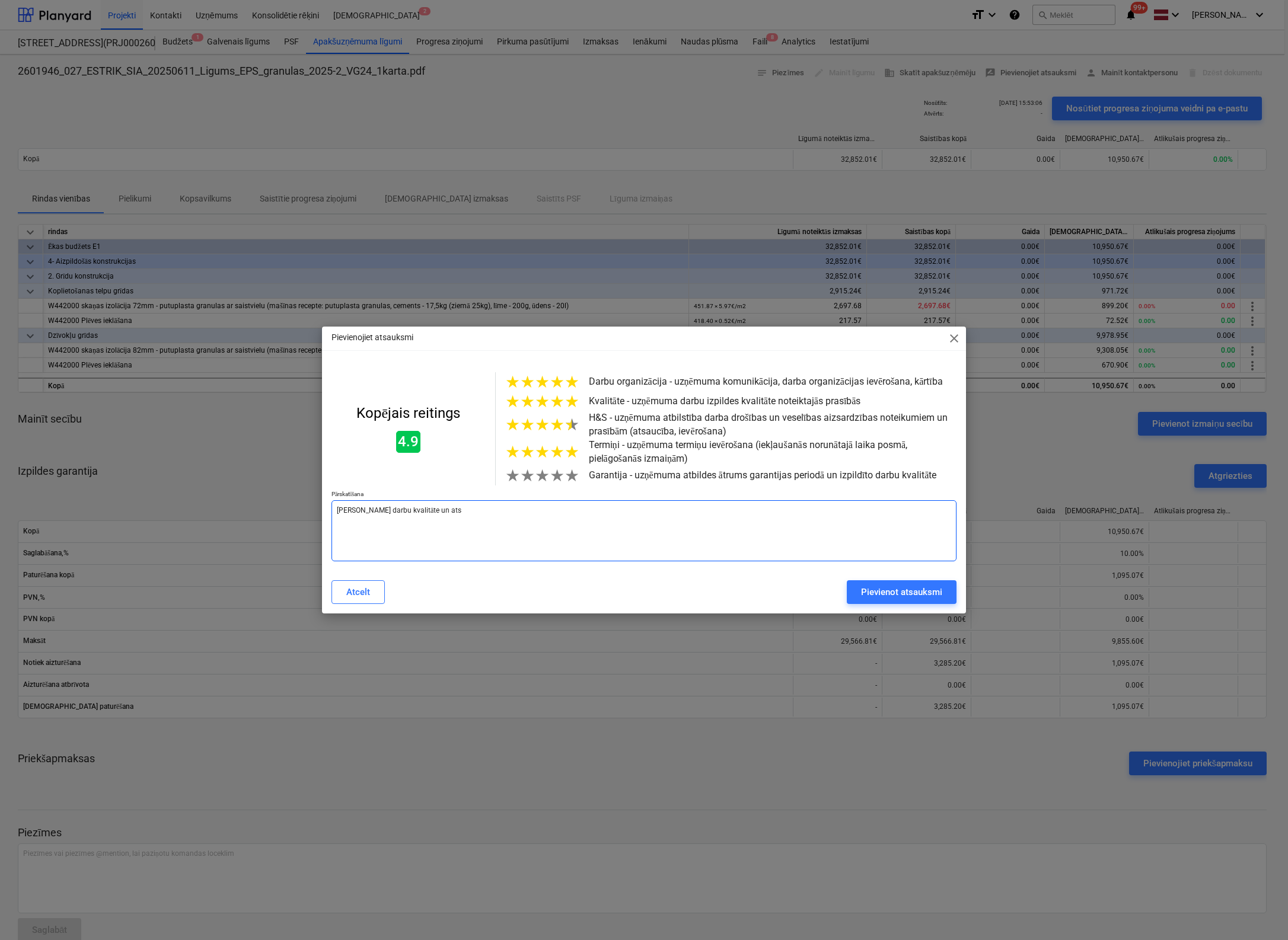
type textarea "[PERSON_NAME] darbu kvalitāte un atsa"
type textarea "x"
type textarea "Laba darbu kvalitāte un atsau"
type textarea "x"
type textarea "[PERSON_NAME] darbu kvalitāte un atsa"
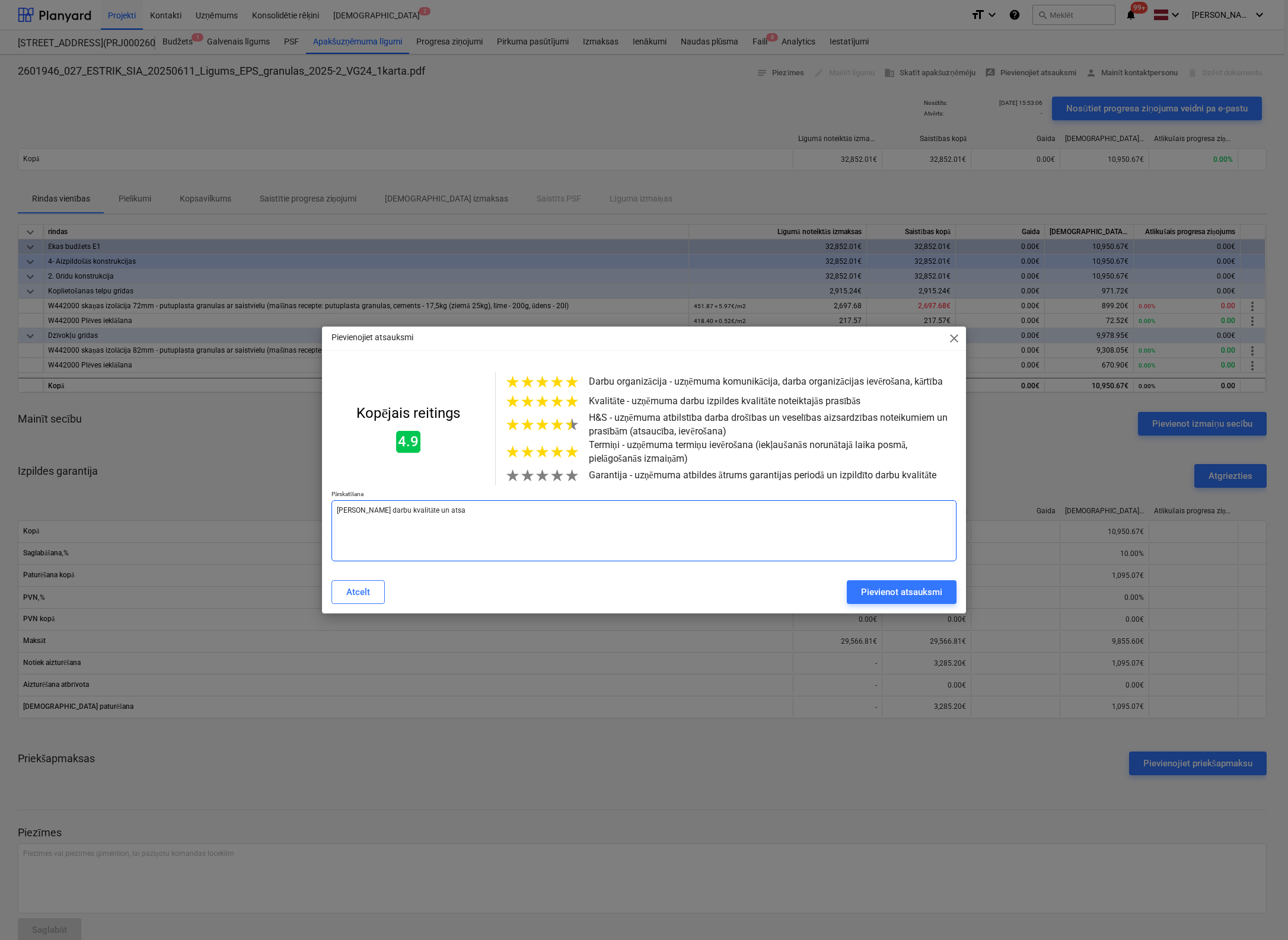
type textarea "x"
type textarea "[PERSON_NAME] darbu kvalitāte un ats"
type textarea "x"
type textarea "[PERSON_NAME] darbu kvalitāte un at"
type textarea "x"
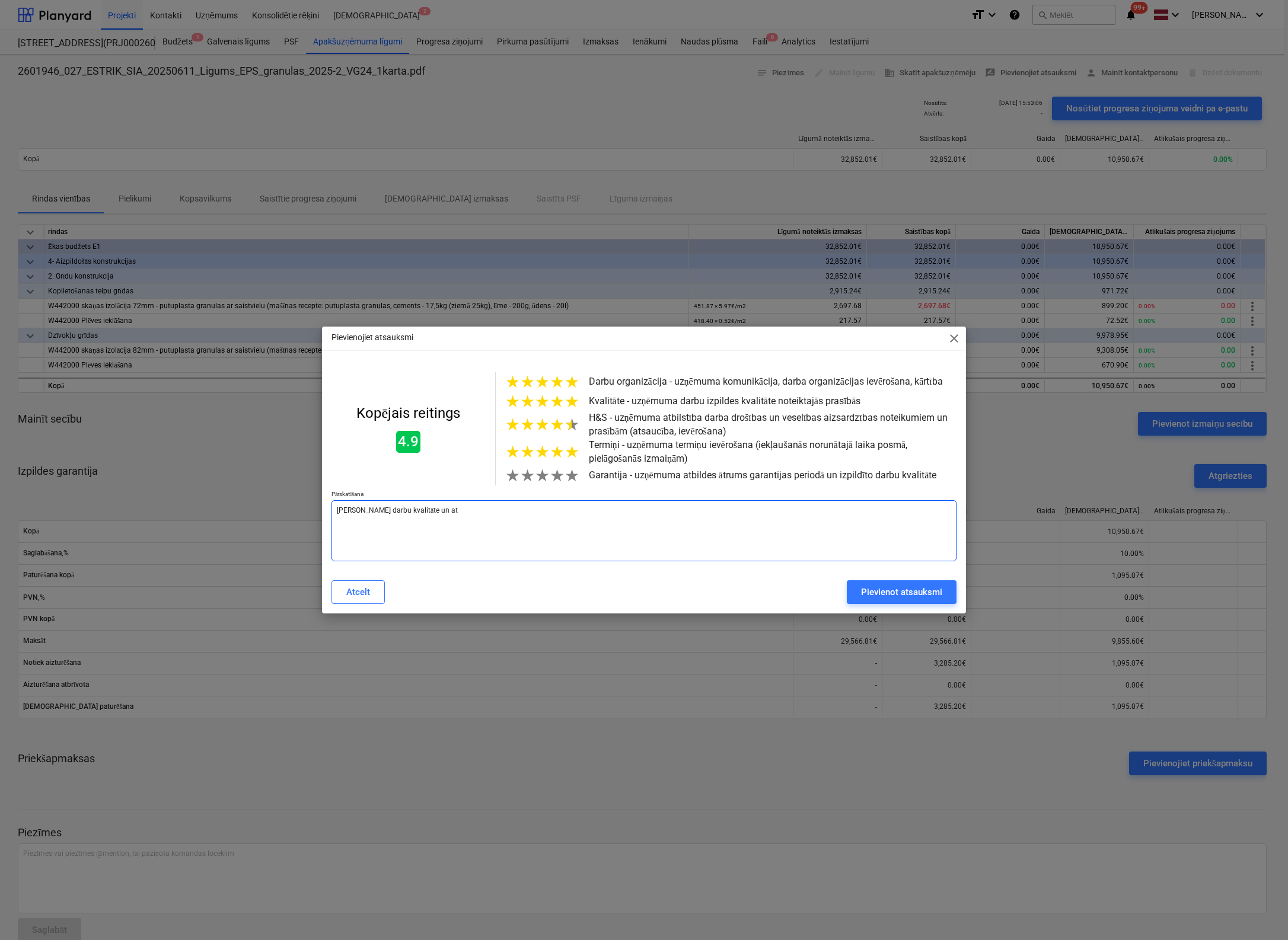
type textarea "[PERSON_NAME] darbu kvalitāte un a"
type textarea "x"
type textarea "[PERSON_NAME] darbu kvalitāte un"
type textarea "x"
type textarea "Laba darbu kvalitāte un e"
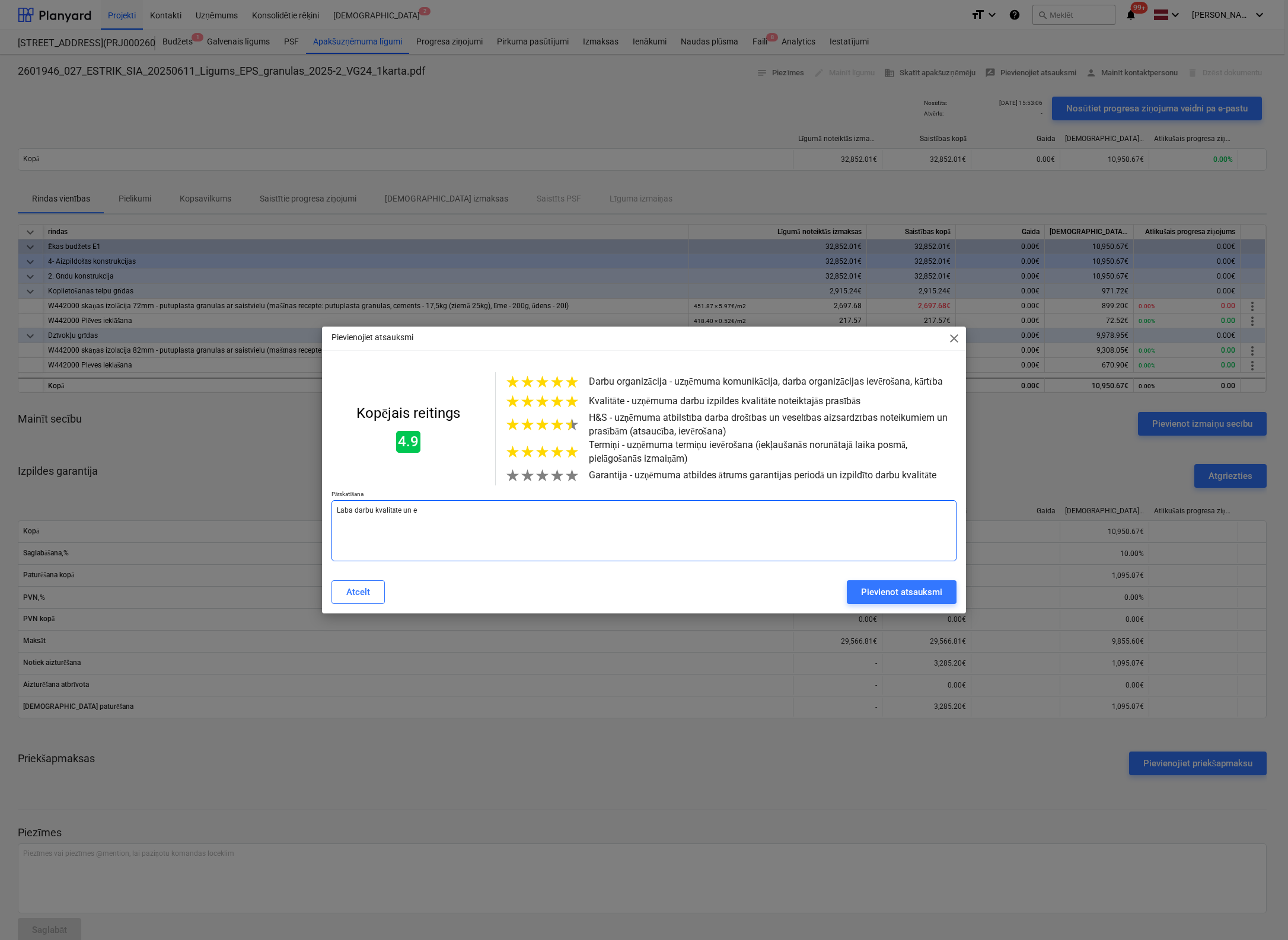
type textarea "x"
type textarea "[PERSON_NAME] darbu kvalitāte un el"
type textarea "x"
type textarea "[PERSON_NAME] darbu kvalitāte un ele"
type textarea "x"
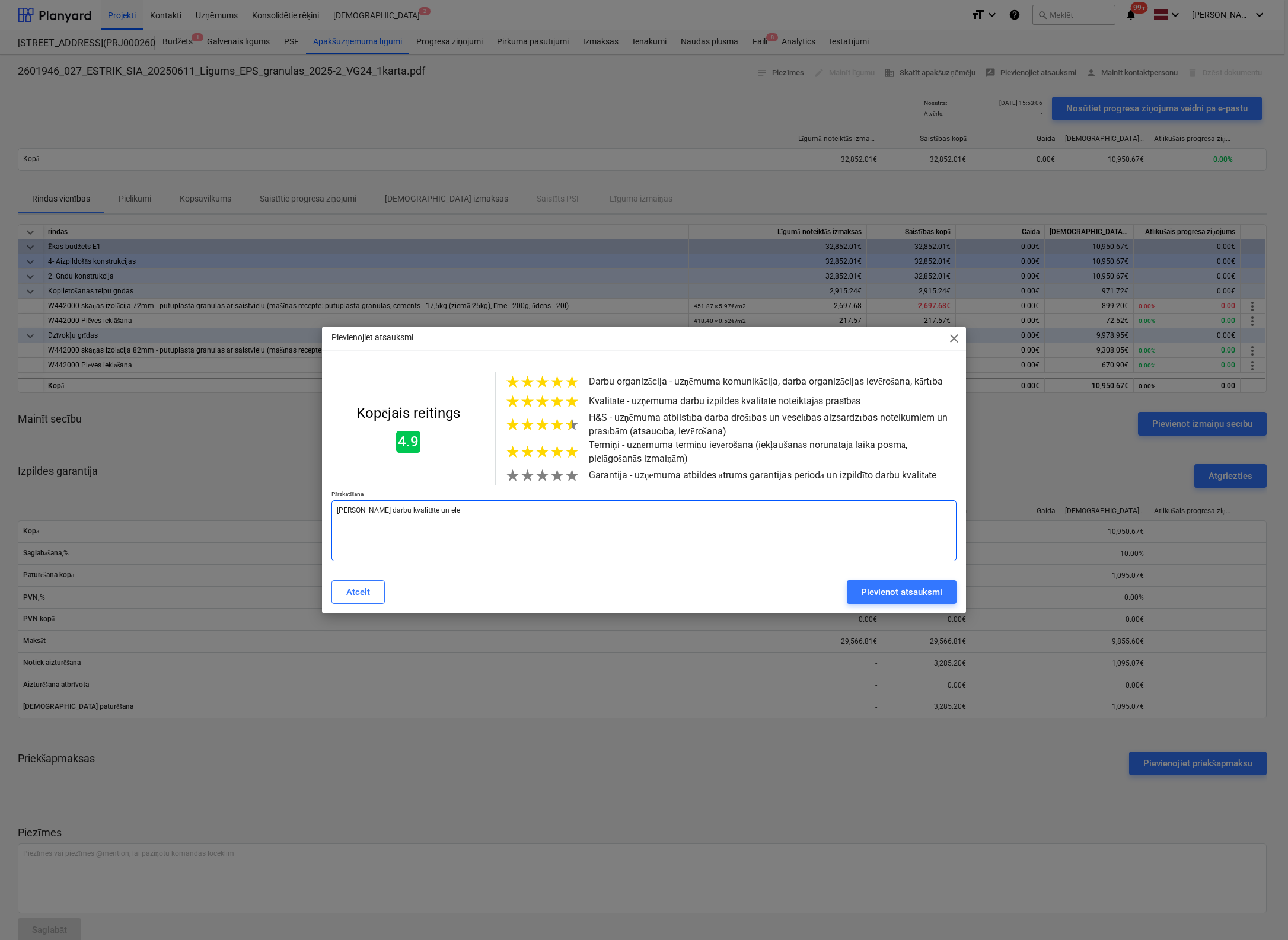
type textarea "[PERSON_NAME] darbu kvalitāte un eles"
type textarea "x"
type textarea "Laba darbu kvalitāte un elest"
type textarea "x"
type textarea "[PERSON_NAME] darbu kvalitāte un elestī"
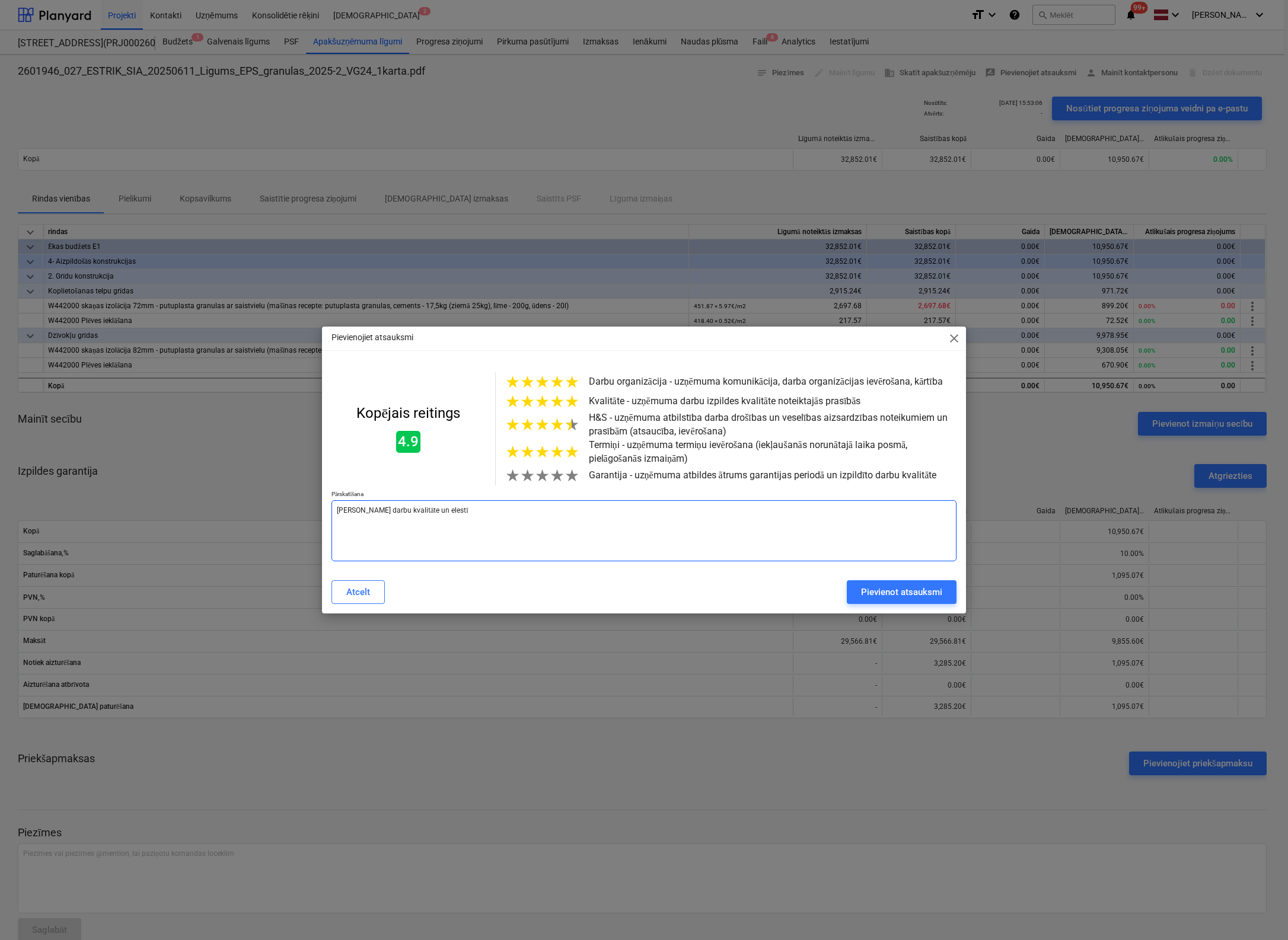
type textarea "x"
type textarea "Laba darbu kvalitāte un elestīg"
type textarea "x"
type textarea "Laba darbu kvalitāte un elestīgi"
type textarea "x"
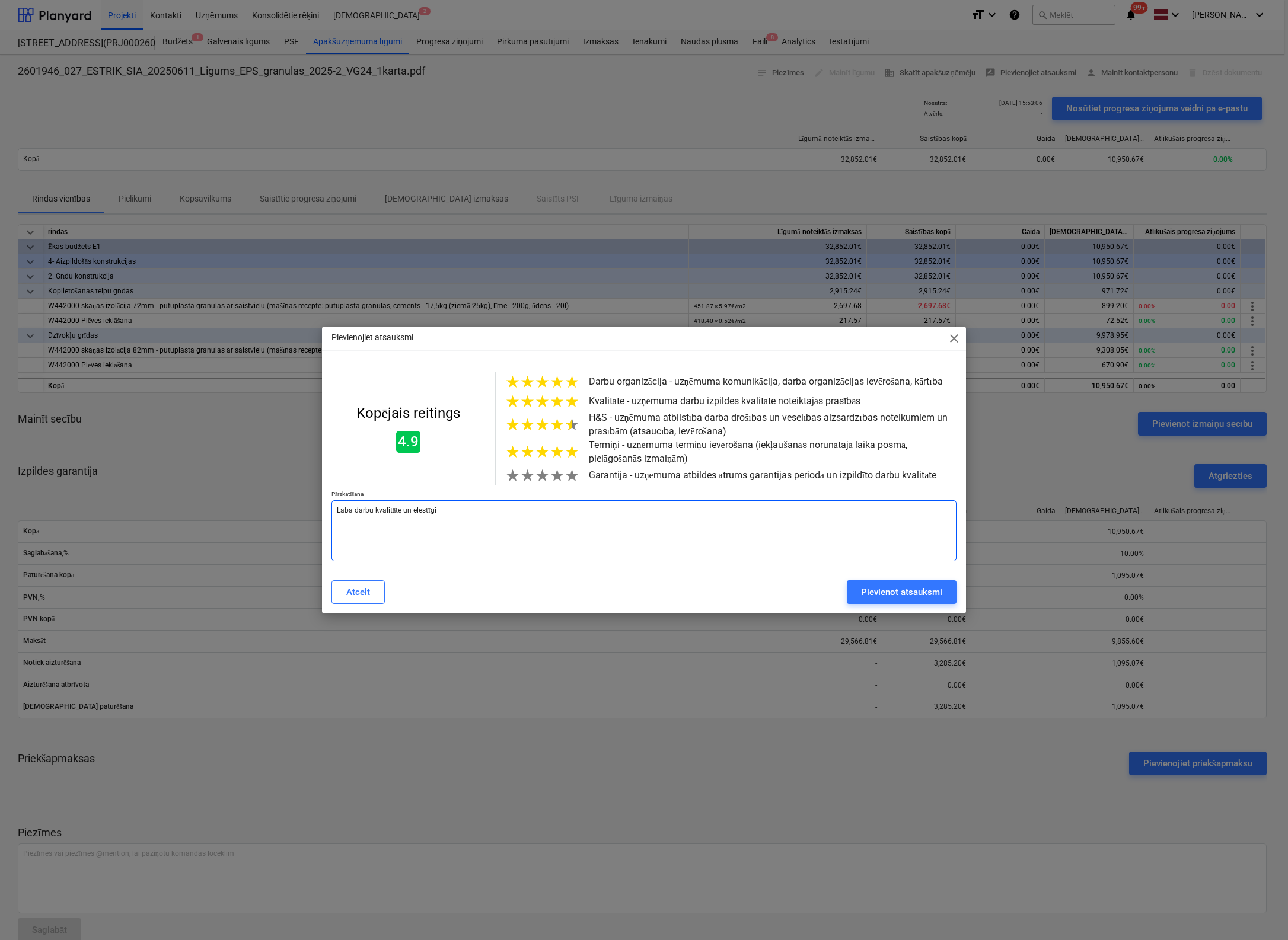
type textarea "Laba darbu kvalitāte un elestīgi"
type textarea "x"
type textarea "Laba darbu kvalitāte un elestīgi p"
type textarea "x"
type textarea "Laba darbu kvalitāte un elestīgi pi"
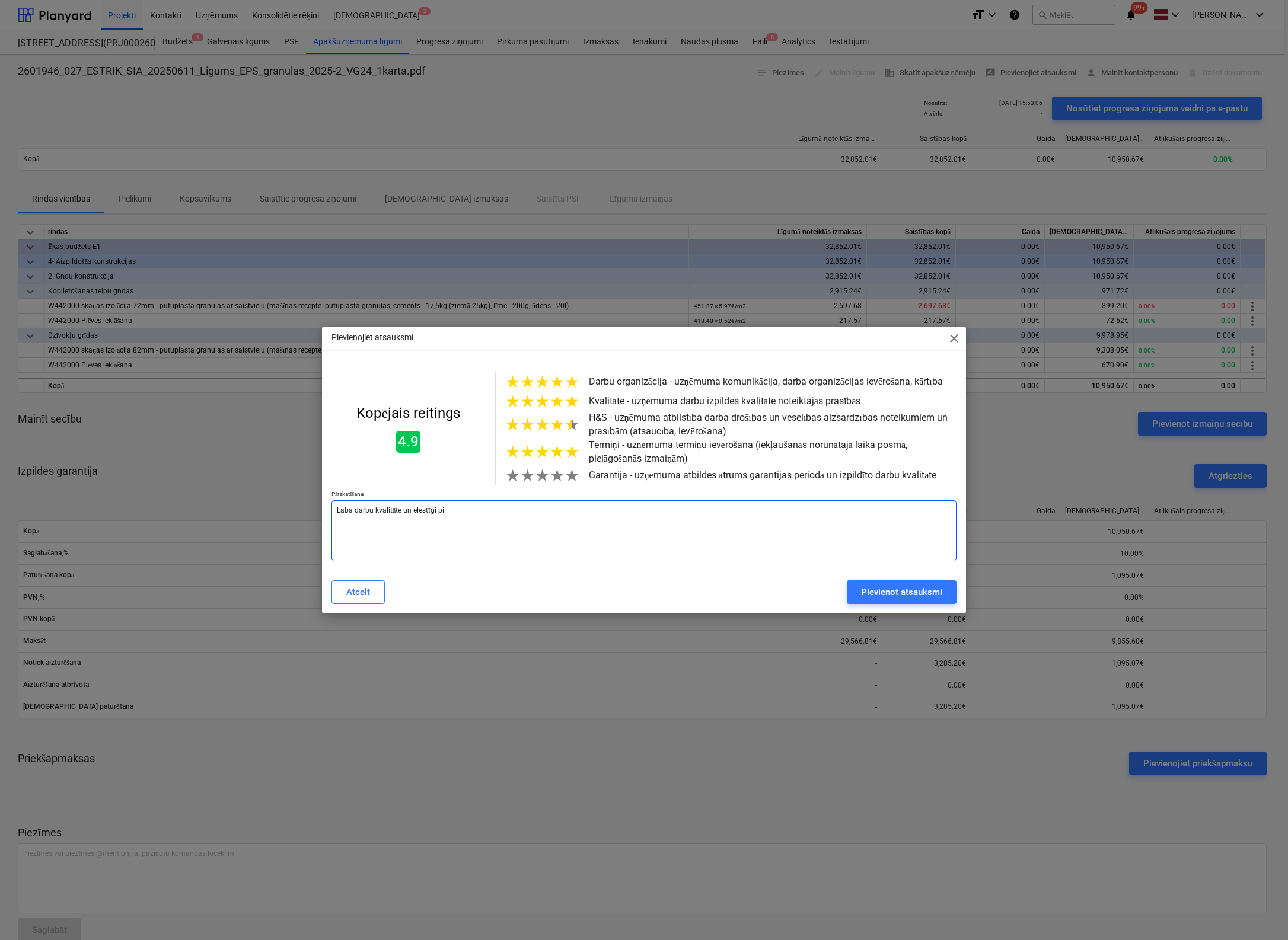
type textarea "x"
type textarea "Laba darbu kvalitāte un elestīgi pie"
type textarea "x"
type textarea "Laba darbu kvalitāte un elestīgi piel"
type textarea "x"
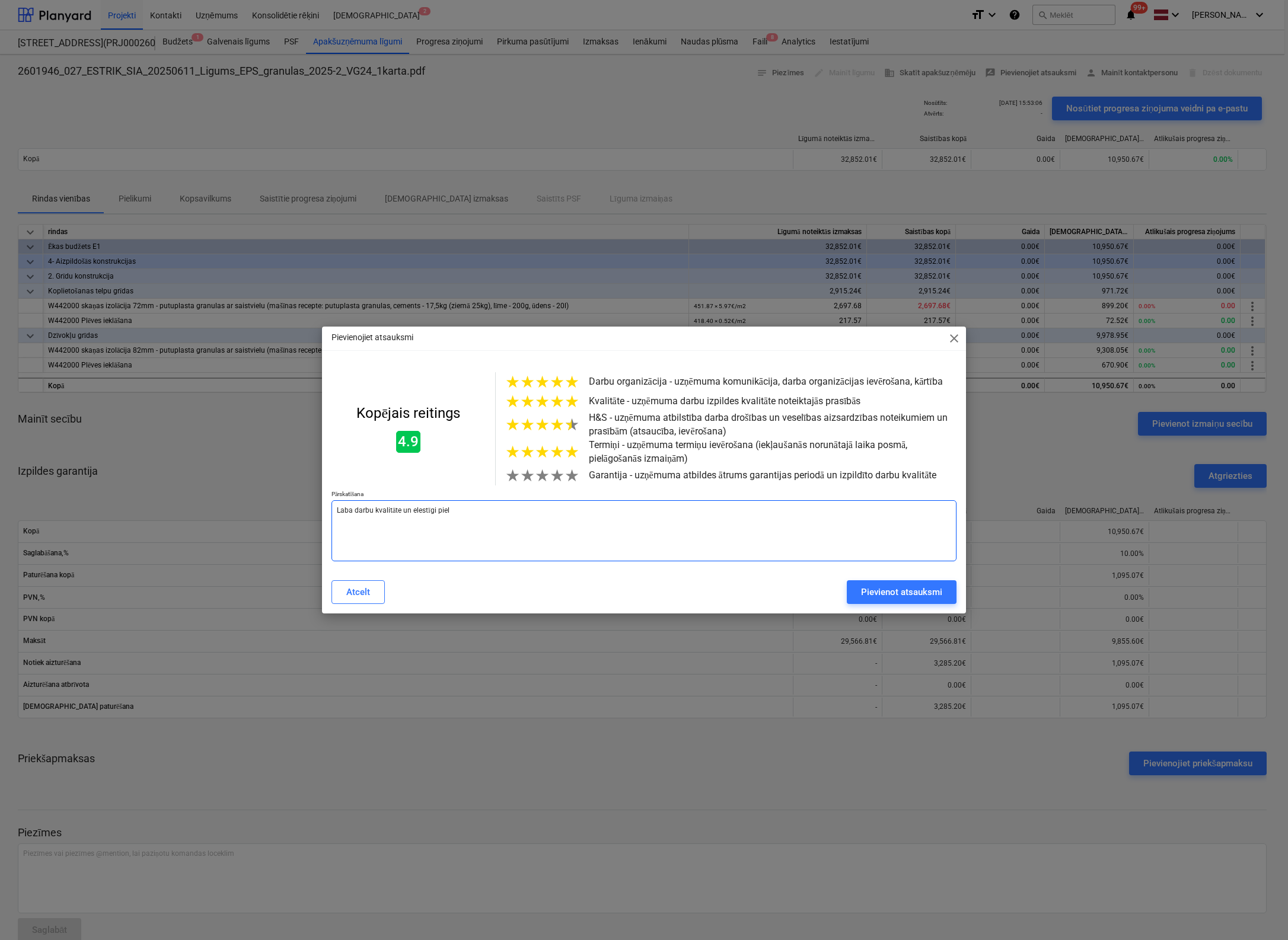
type textarea "Laba darbu kvalitāte un elestīgi pielā"
type textarea "x"
type textarea "Laba darbu kvalitāte un elestīgi pielāg"
type textarea "x"
type textarea "Laba darbu kvalitāte un elestīgi pielāgo"
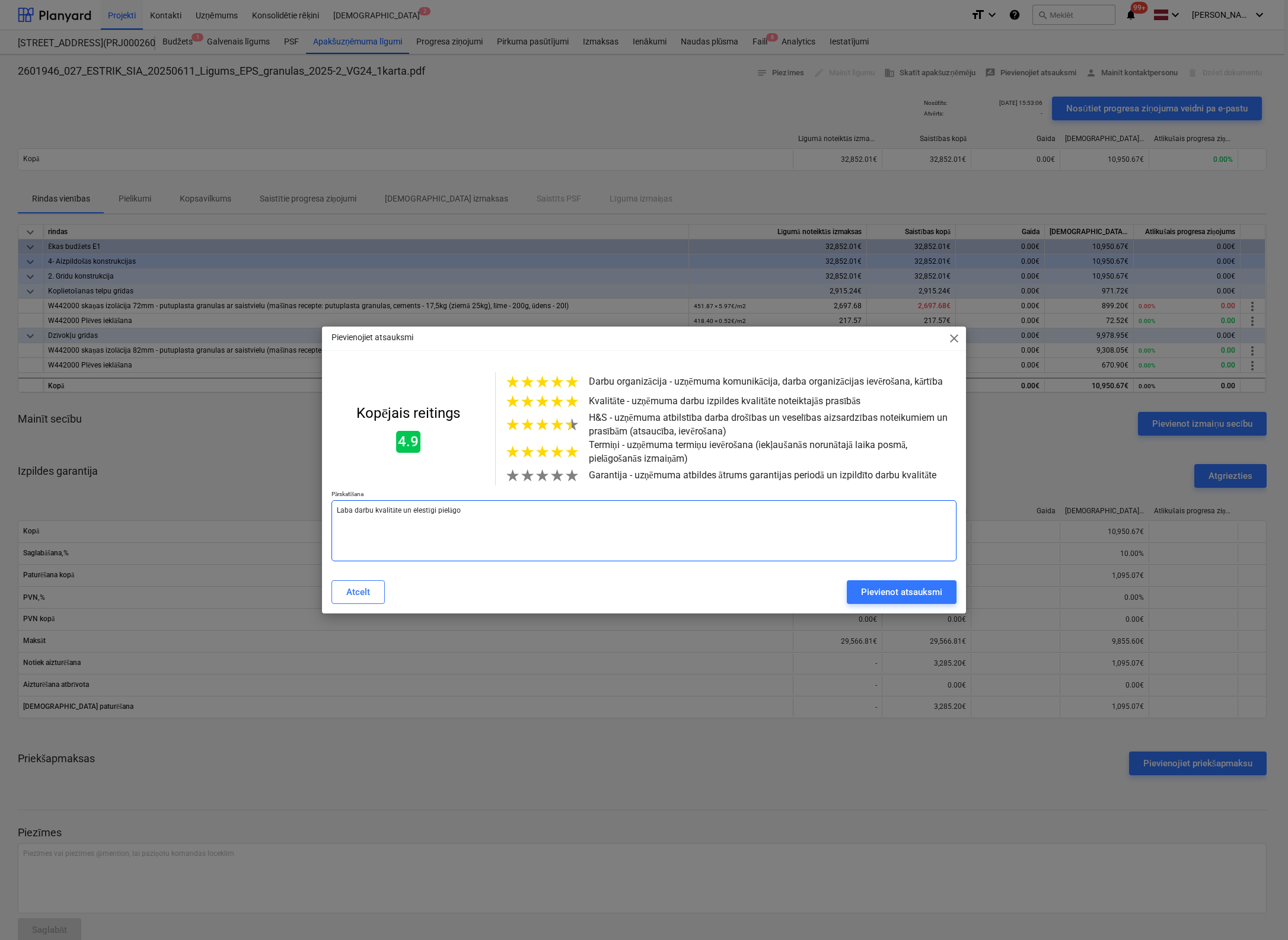
type textarea "x"
type textarea "[PERSON_NAME] darbu kvalitāte un elestīgi pielāgoj"
type textarea "x"
type textarea "Laba darbu kvalitāte un elestīgi pielāgoja"
type textarea "x"
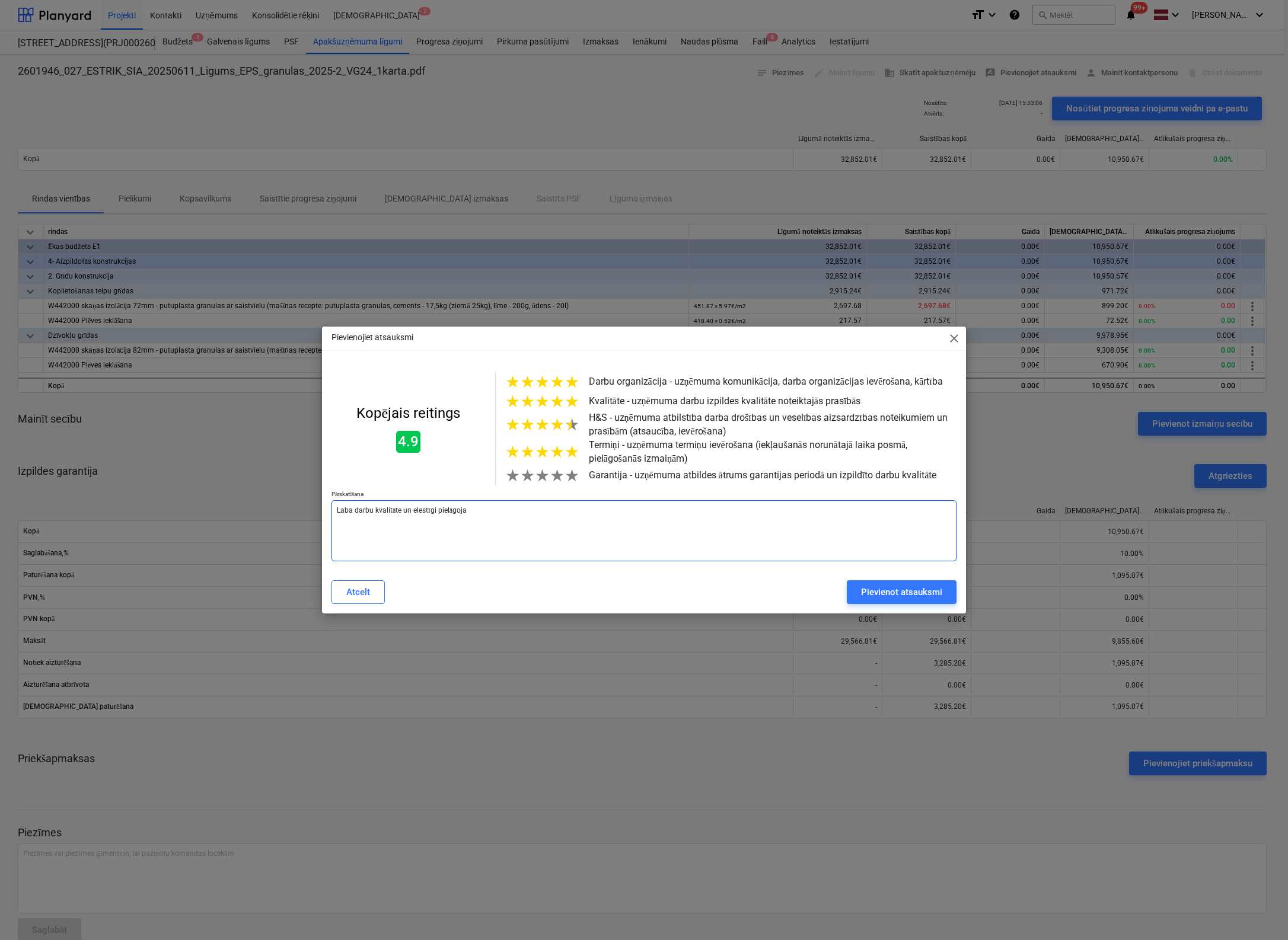
type textarea "Laba darbu kvalitāte un elestīgi pielāgojas"
type textarea "x"
type textarea "Laba darbu kvalitāte un elestīgi pielāgojas"
type textarea "x"
type textarea "Laba darbu kvalitāte un elestīgi pielāgojas d"
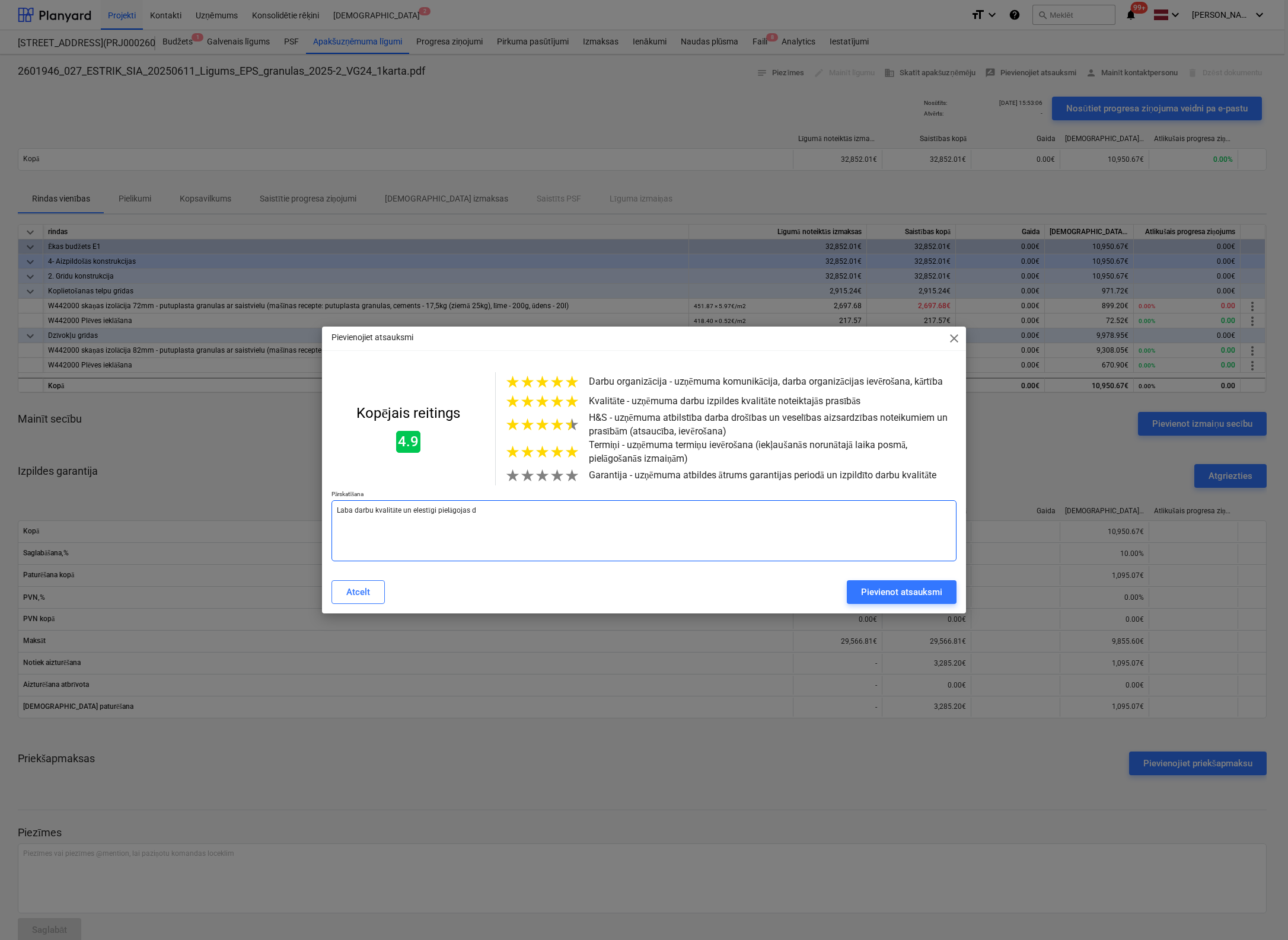
type textarea "x"
type textarea "Laba darbu kvalitāte un elestīgi pielāgojas da"
type textarea "x"
type textarea "Laba darbu kvalitāte un elestīgi pielāgojas dar"
type textarea "x"
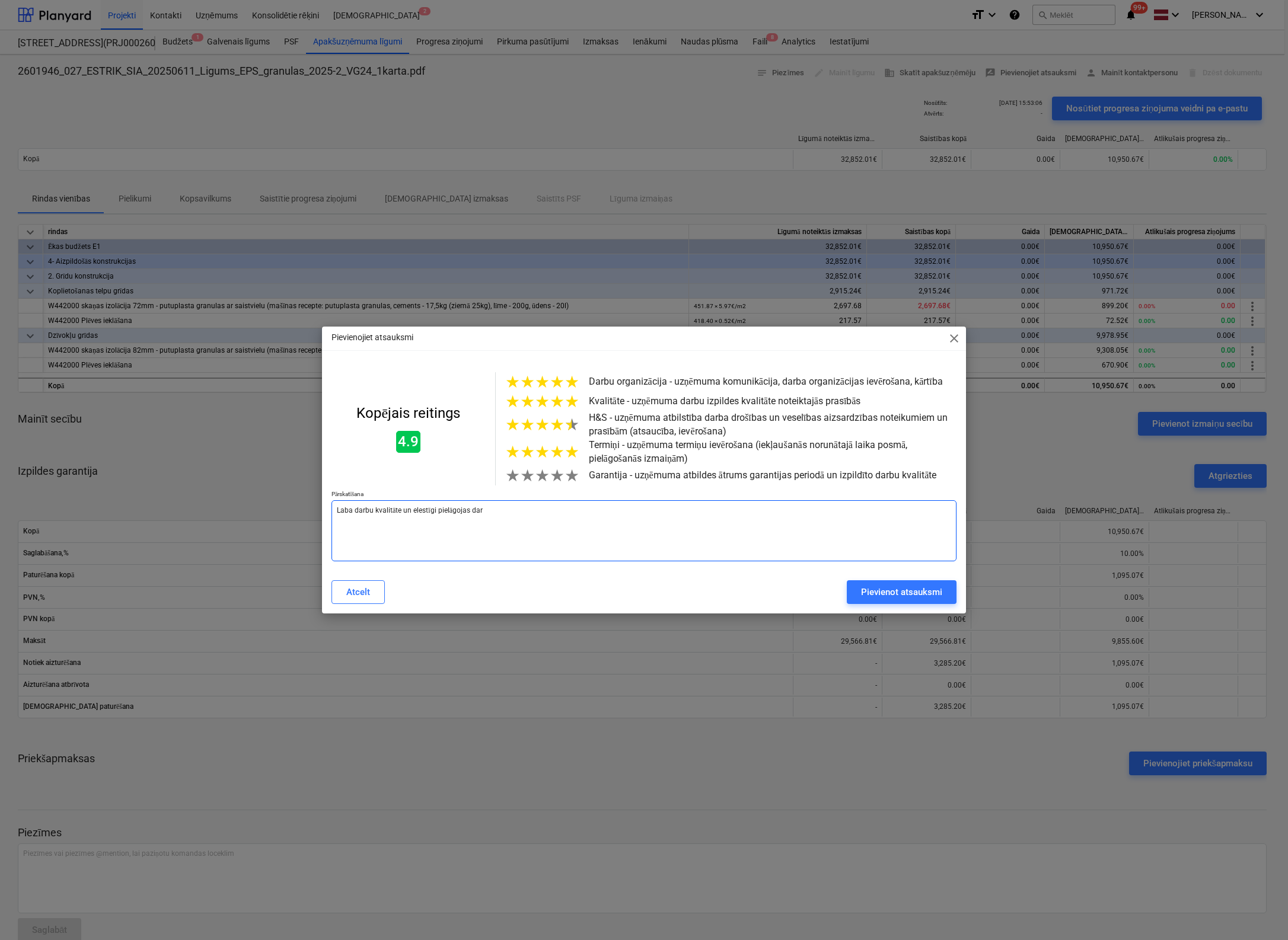
type textarea "Laba darbu kvalitāte un elestīgi pielāgojas darb"
type textarea "x"
type textarea "Laba darbu kvalitāte un elestīgi pielāgojas darba"
type textarea "x"
type textarea "Laba darbu kvalitāte un elestīgi pielāgojas darba"
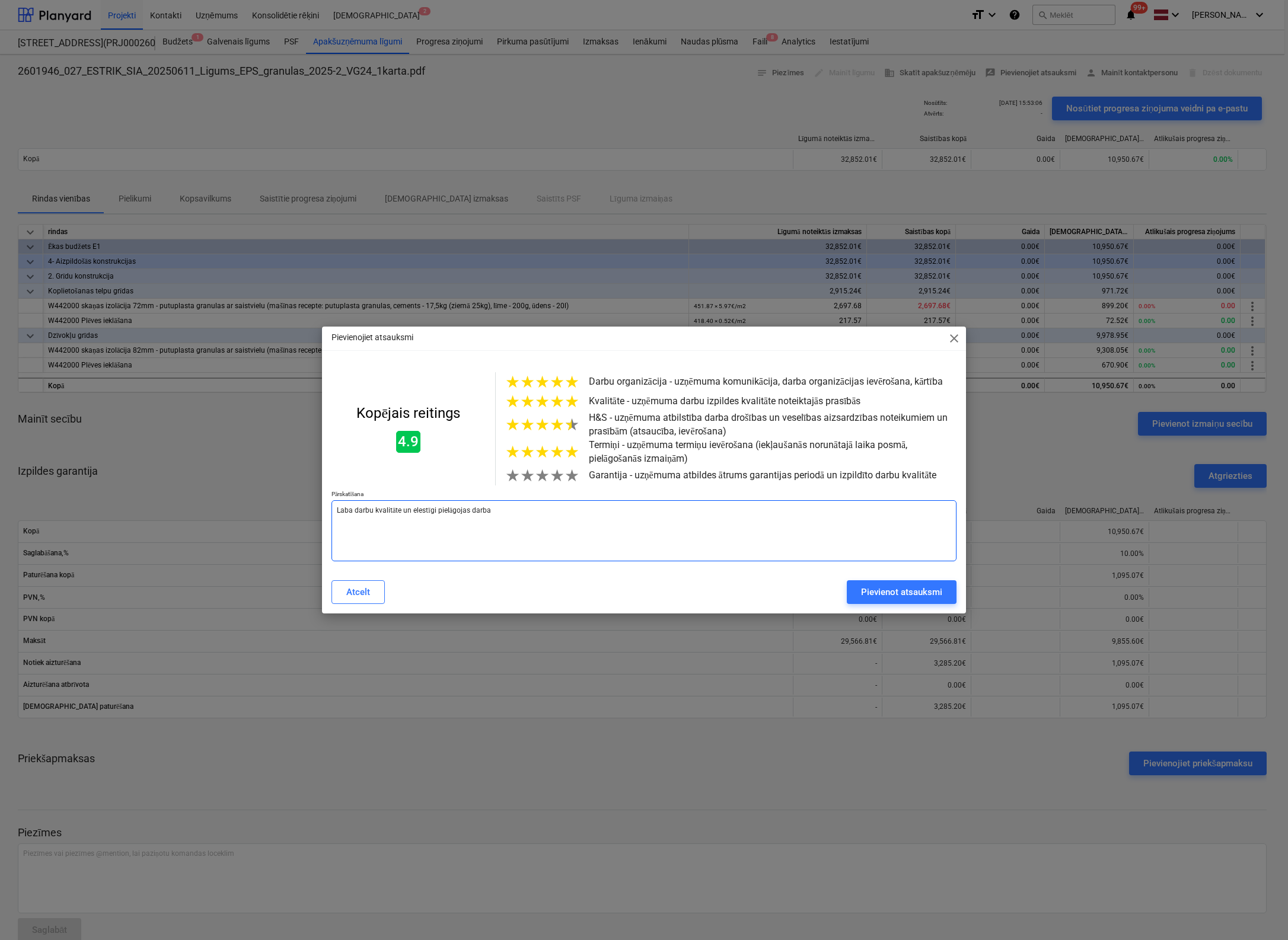
type textarea "x"
type textarea "Laba darbu kvalitāte un elestīgi pielāgojas darba f"
type textarea "x"
type textarea "Laba darbu kvalitāte un elestīgi pielāgojas darba fr"
type textarea "x"
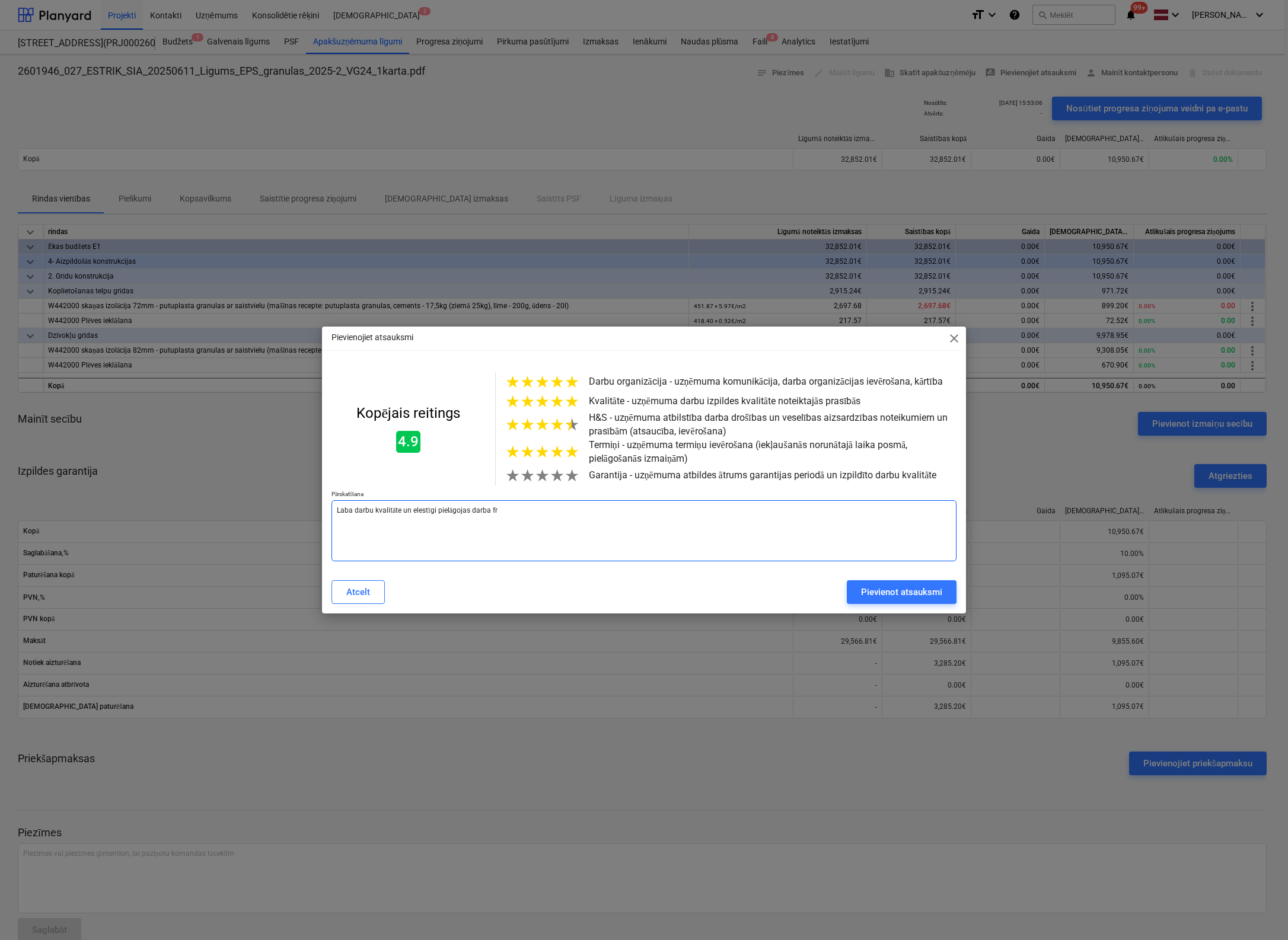
type textarea "Laba darbu kvalitāte un elestīgi pielāgojas darba fro"
type textarea "x"
type textarea "Laba darbu kvalitāte un elestīgi pielāgojas darba fron"
type textarea "x"
type textarea "Laba darbu kvalitāte un elestīgi pielāgojas darba front"
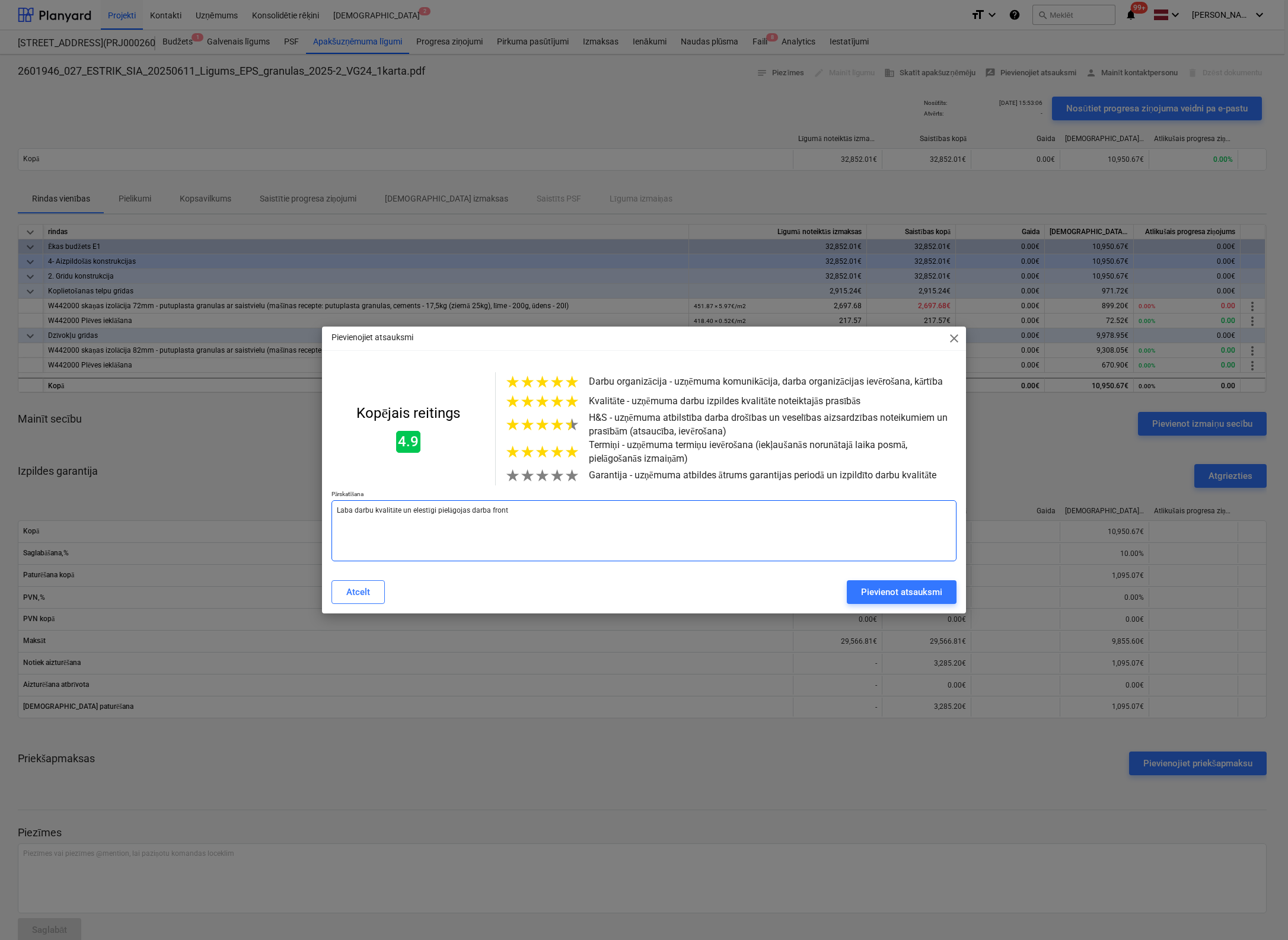
type textarea "x"
type textarea "Laba darbu kvalitāte un elestīgi pielāgojas darba fronte"
type textarea "x"
drag, startPoint x: 440, startPoint y: 513, endPoint x: 154, endPoint y: 519, distance: 286.1
click at [154, 519] on div "Pievienojiet atsauksmi close Kopējais reitings 4.9 ★ ★ ★ ★ ★ Darbu organizācija…" at bounding box center [644, 470] width 1288 height 940
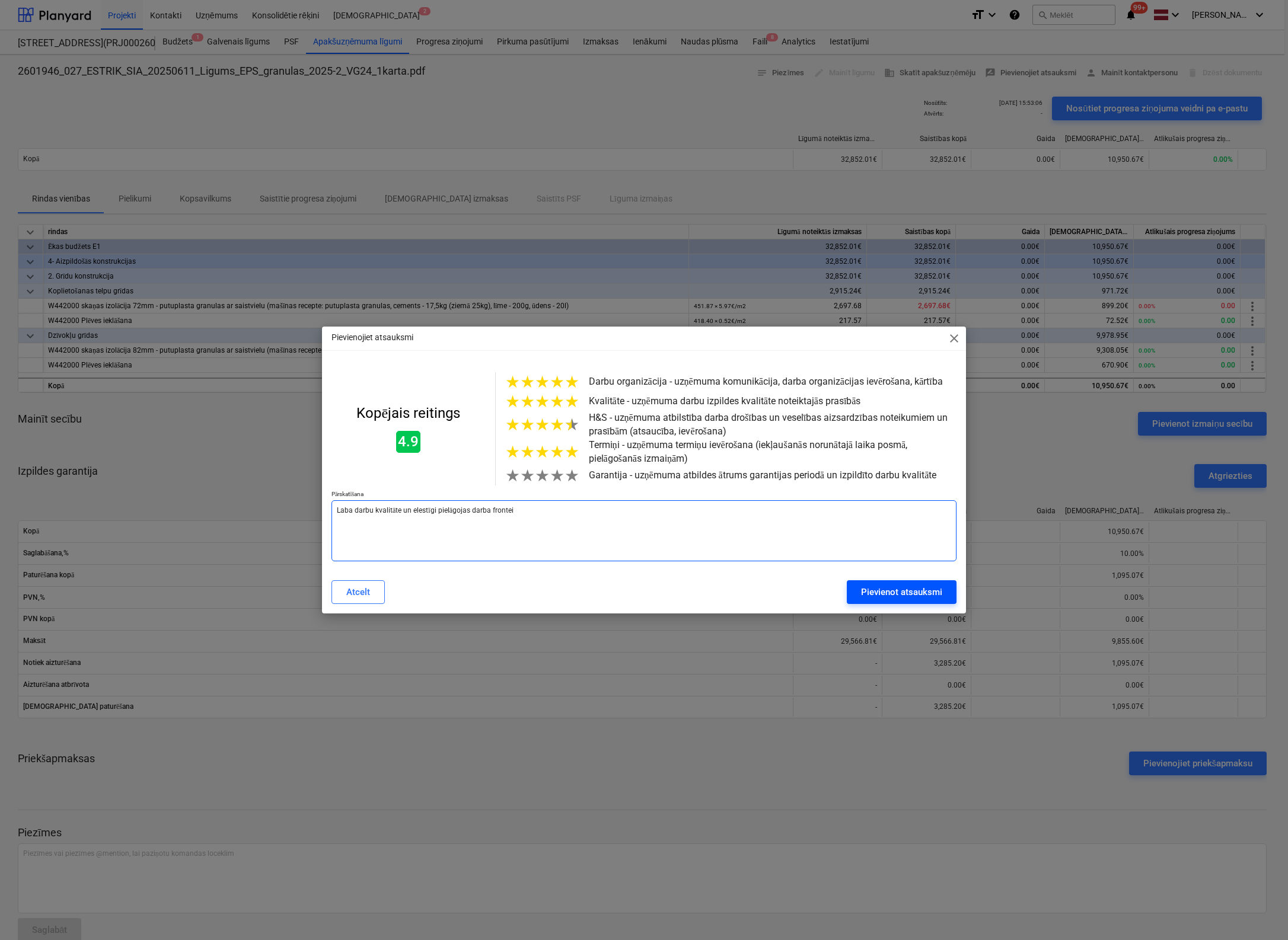
type textarea "Laba darbu kvalitāte un elestīgi pielāgojas darba frontei"
click at [871, 592] on div "Pievienot atsauksmi" at bounding box center [901, 592] width 81 height 16
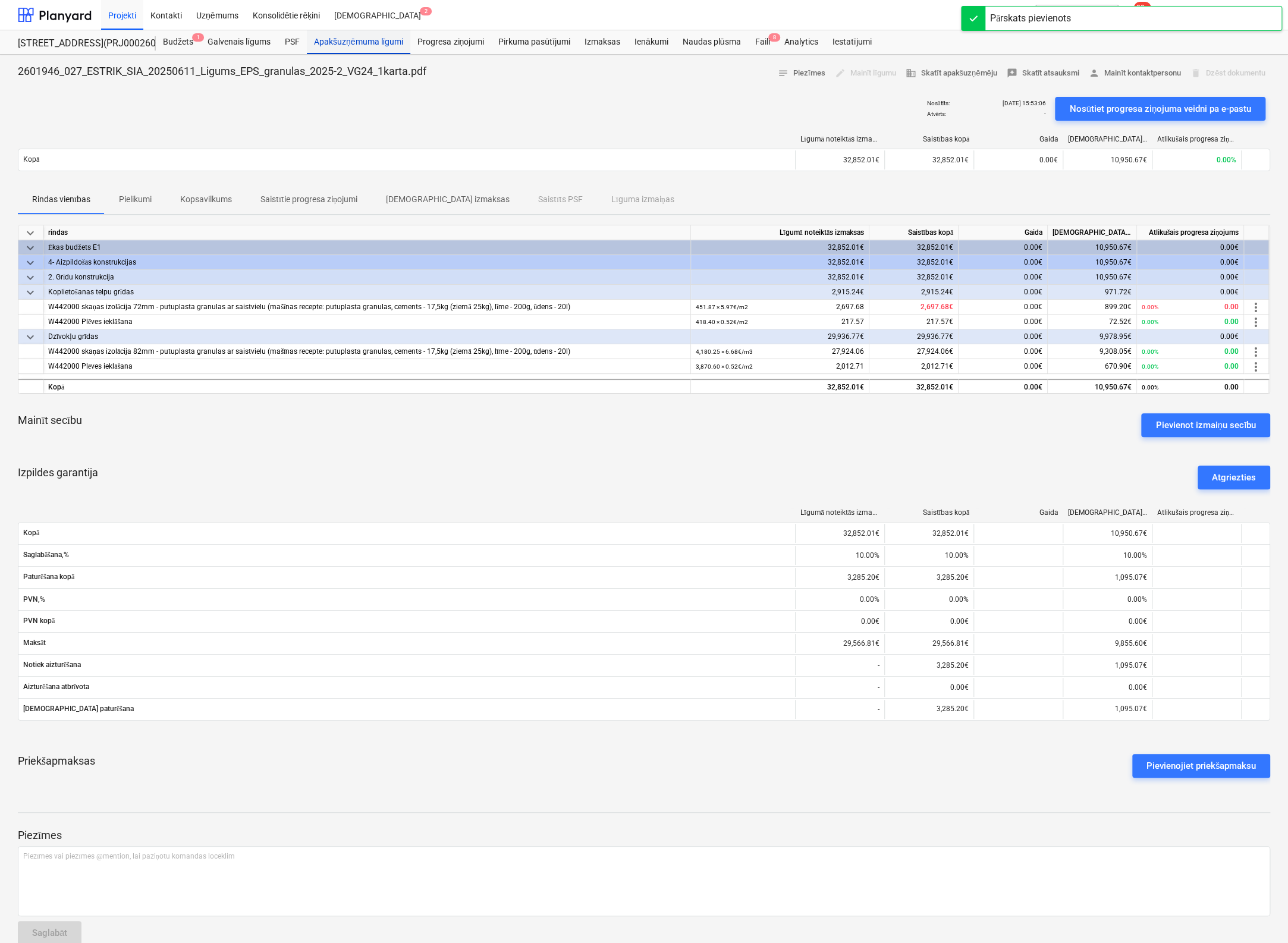
click at [347, 42] on div "Apakšuzņēmuma līgumi" at bounding box center [358, 42] width 103 height 24
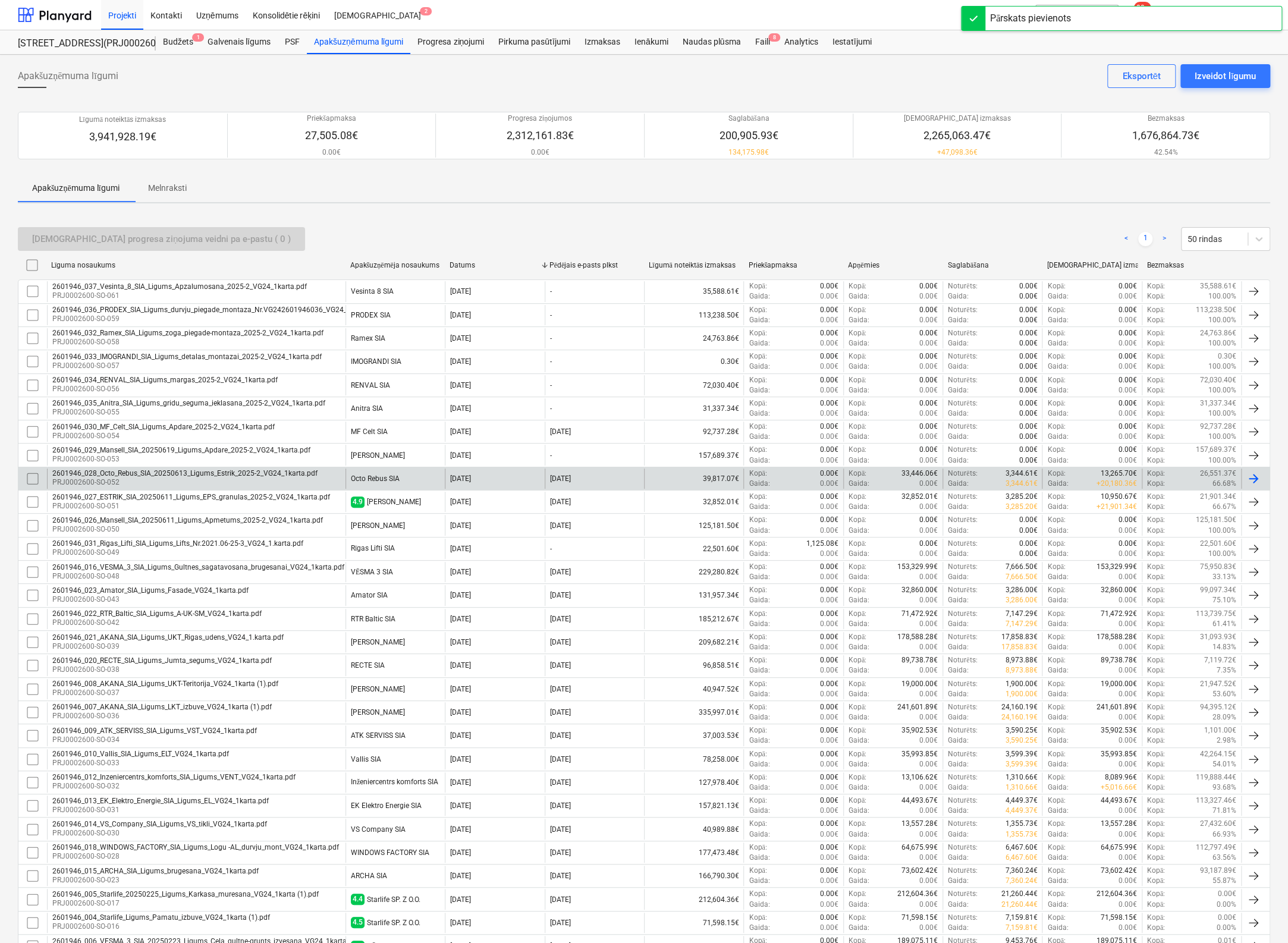
click at [154, 473] on div "2601946_028_Octo_Rebus_SIA_20250613_Ligums_Estrik_2025-2_VG24_1karta.pdf" at bounding box center [185, 473] width 265 height 8
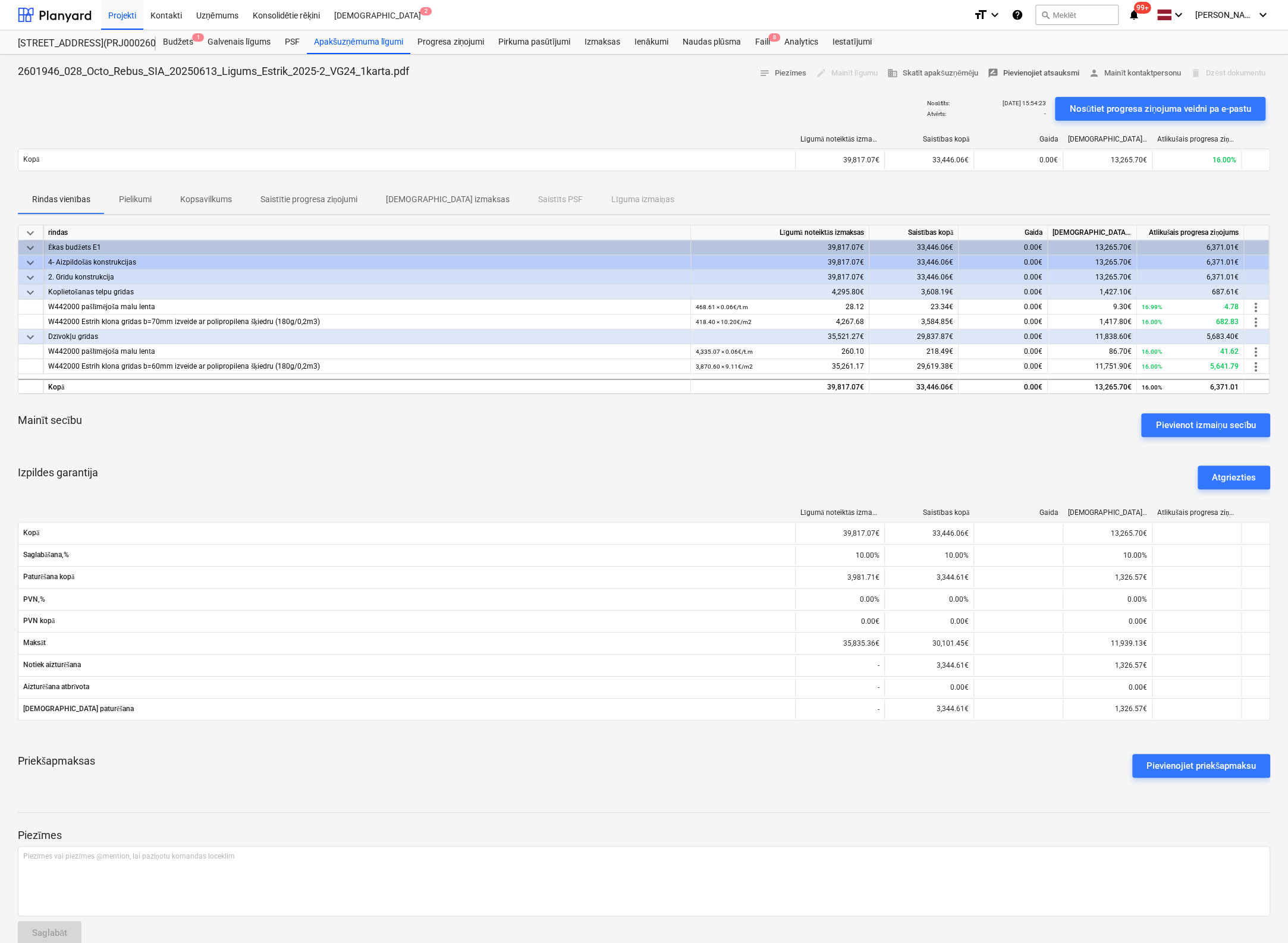
click at [1025, 73] on span "rate_review Pievienojiet atsauksmi" at bounding box center [1033, 74] width 91 height 14
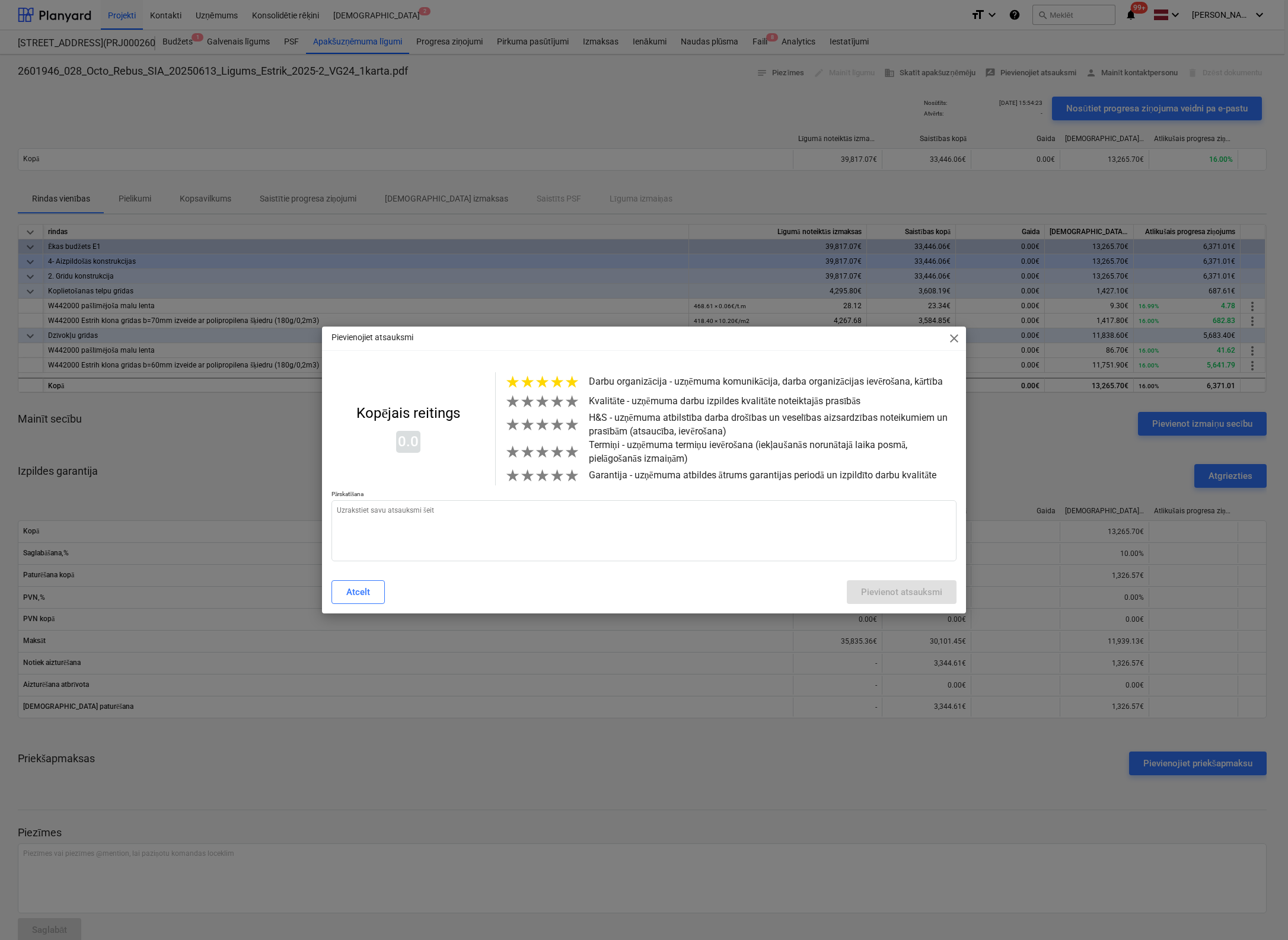
click at [570, 378] on span "★" at bounding box center [571, 382] width 15 height 20
click at [571, 402] on span "★" at bounding box center [571, 402] width 15 height 20
click at [571, 425] on span "★" at bounding box center [571, 424] width 15 height 20
click at [570, 456] on span "★" at bounding box center [571, 452] width 15 height 20
click at [498, 516] on textarea at bounding box center [644, 531] width 625 height 61
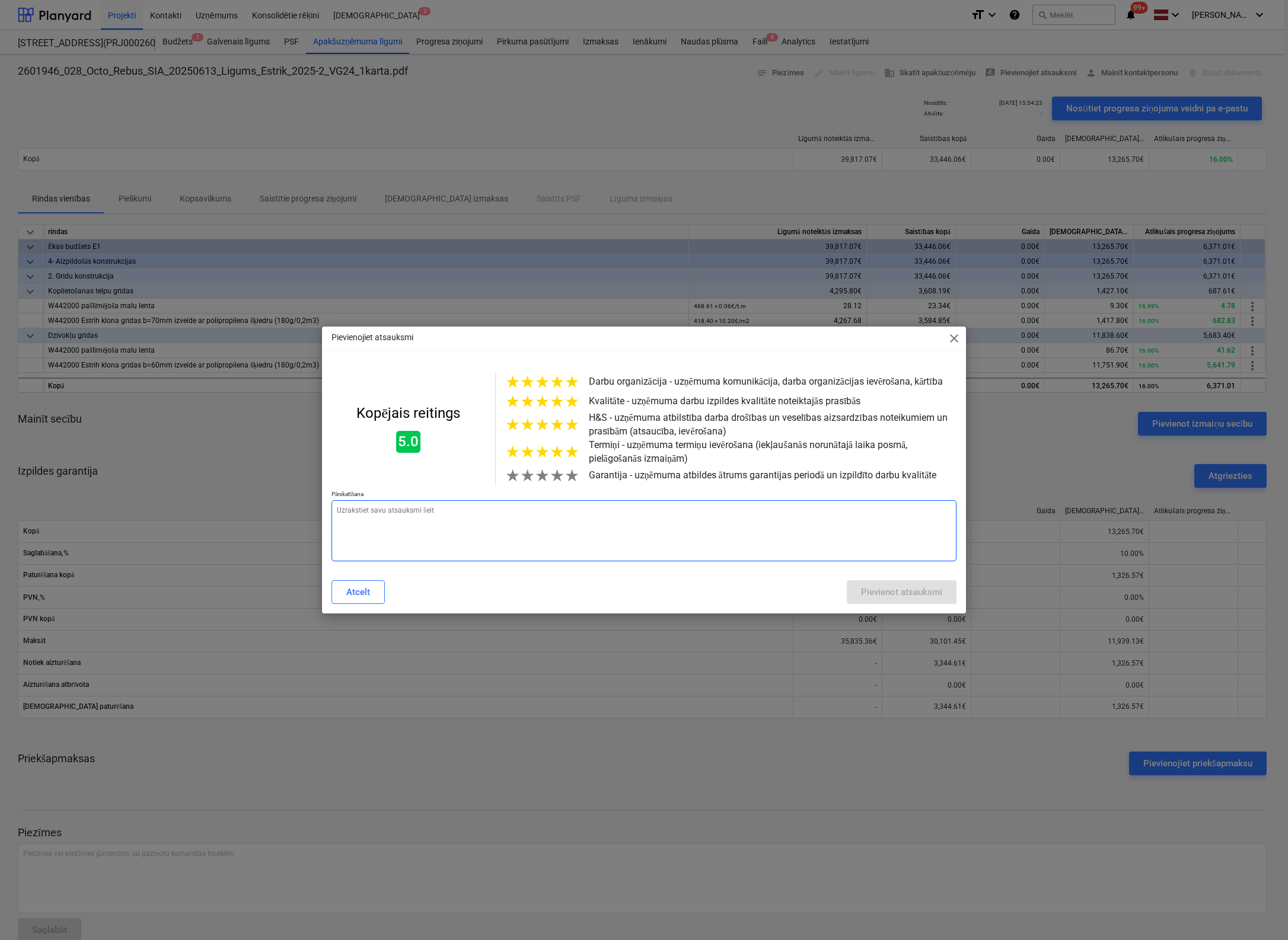
paste textarea "Laba darbu kvalitāte un elestīgi pielāgojas darba frontei"
type textarea "x"
type textarea "Laba darbu kvalitāte un elestīgi pielāgojas darba frontei"
click at [567, 428] on span "★" at bounding box center [571, 424] width 15 height 20
click at [876, 599] on div "Pievienot atsauksmi" at bounding box center [901, 592] width 81 height 16
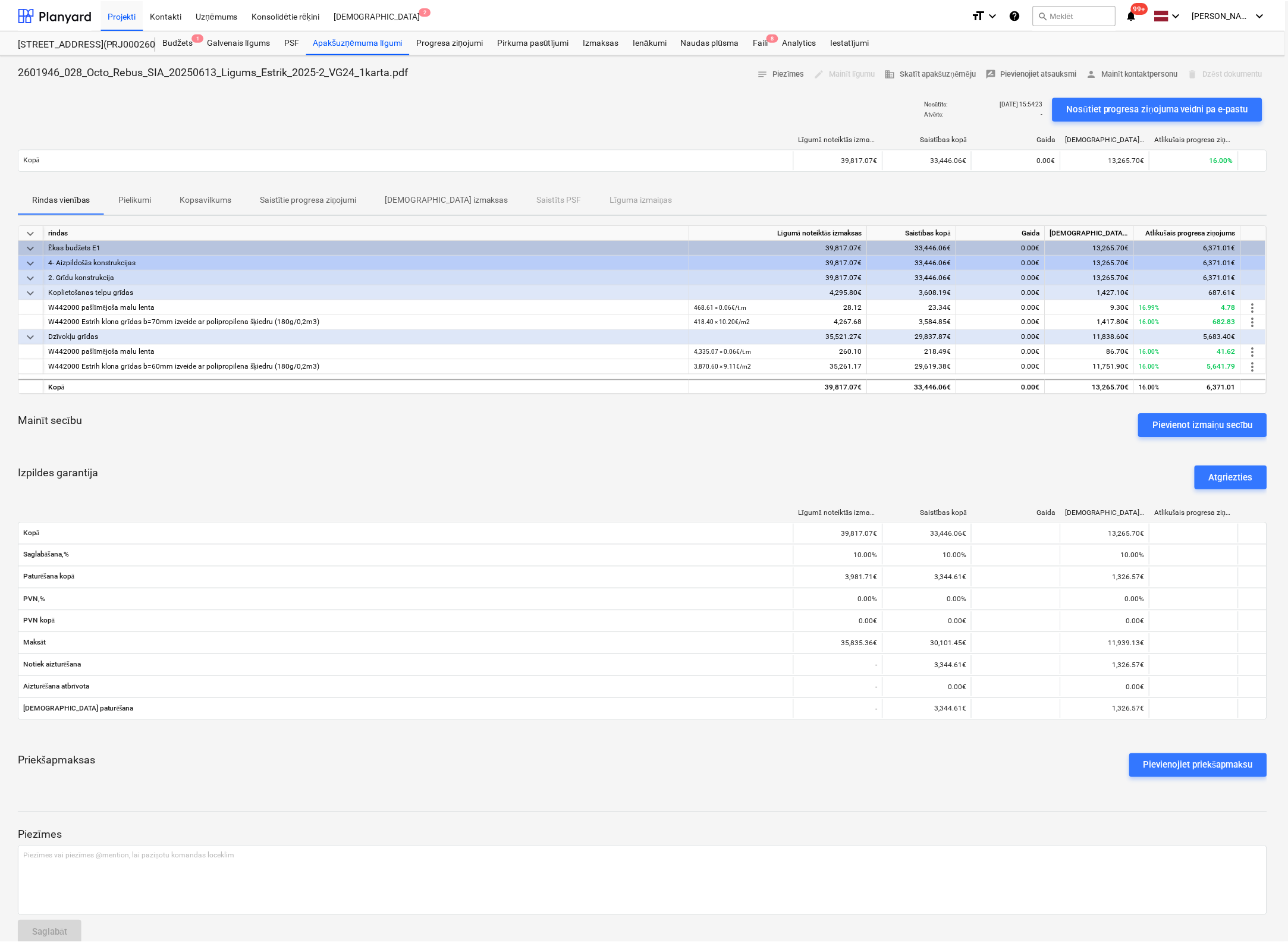
type textarea "x"
